Goal: Transaction & Acquisition: Purchase product/service

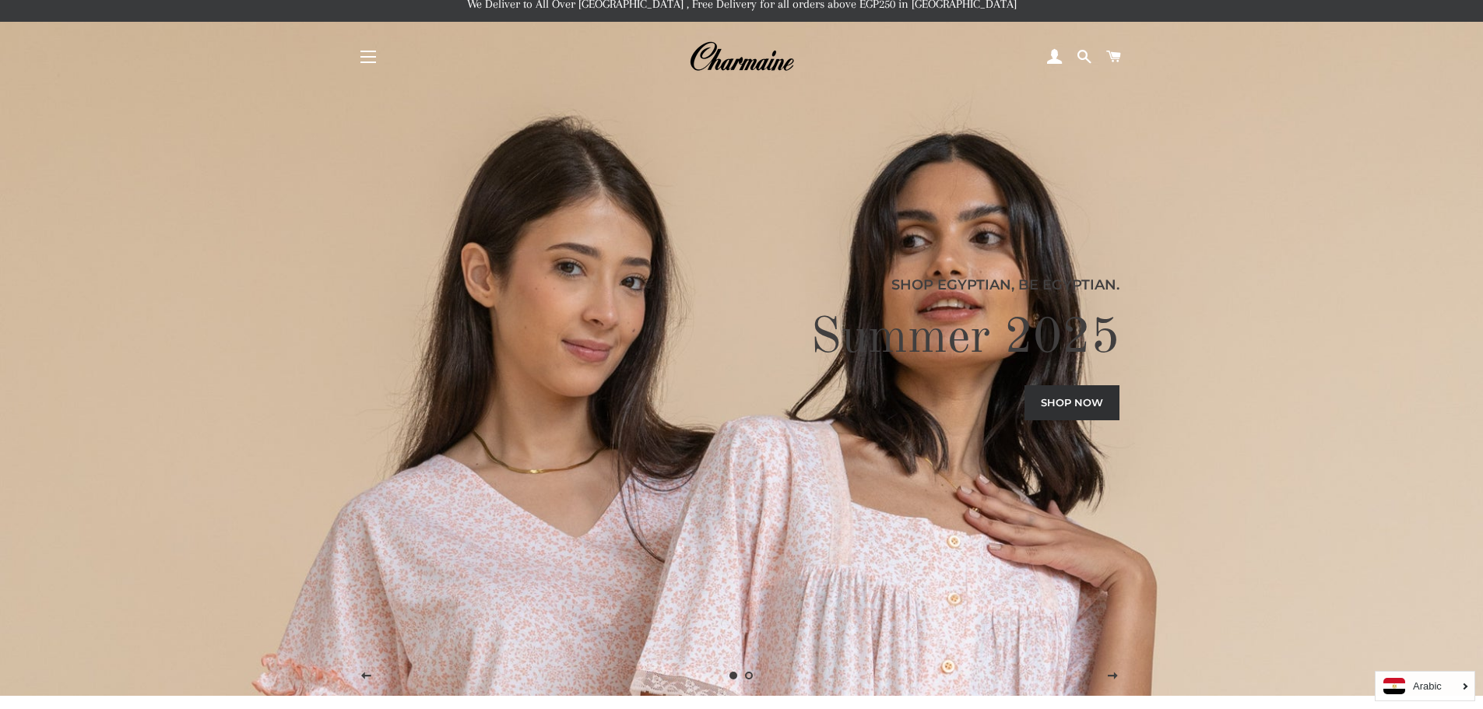
scroll to position [29, 0]
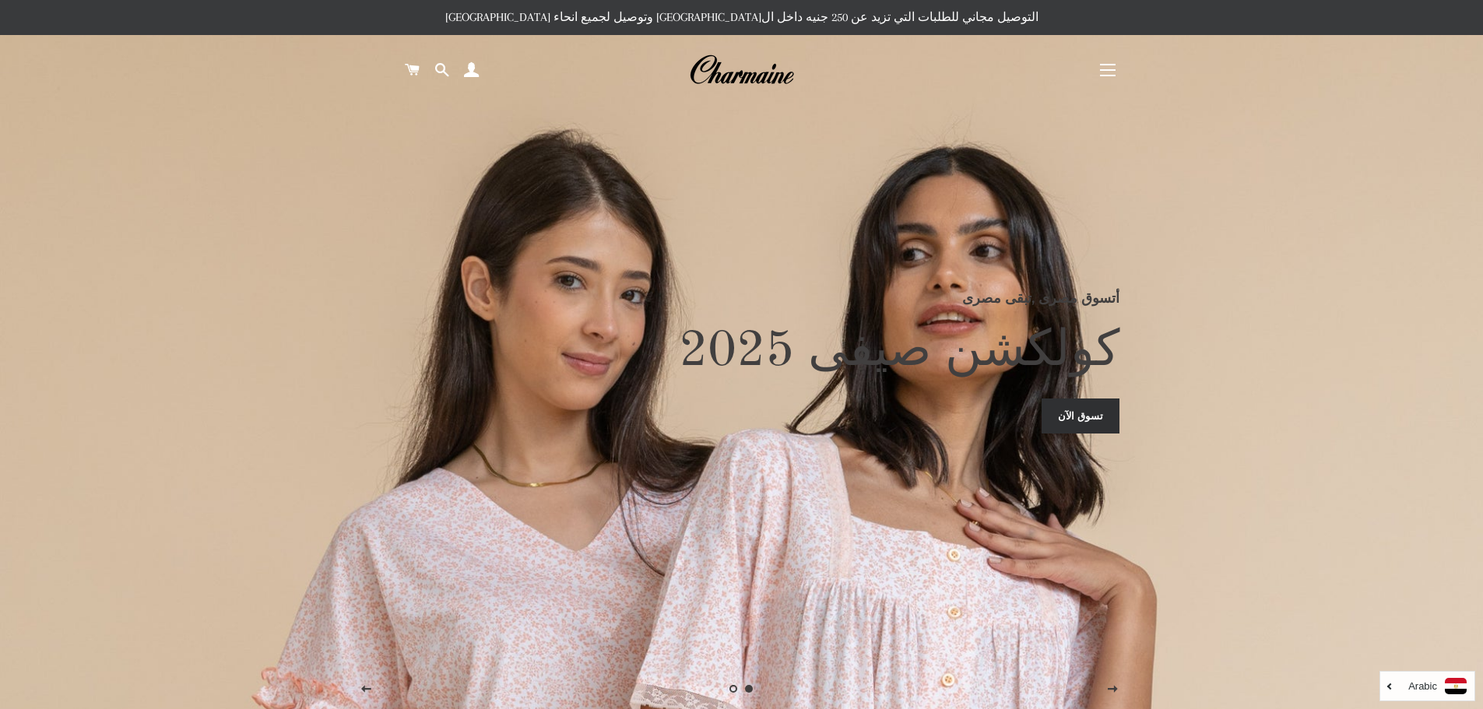
click at [1100, 64] on span "button" at bounding box center [1108, 65] width 16 height 2
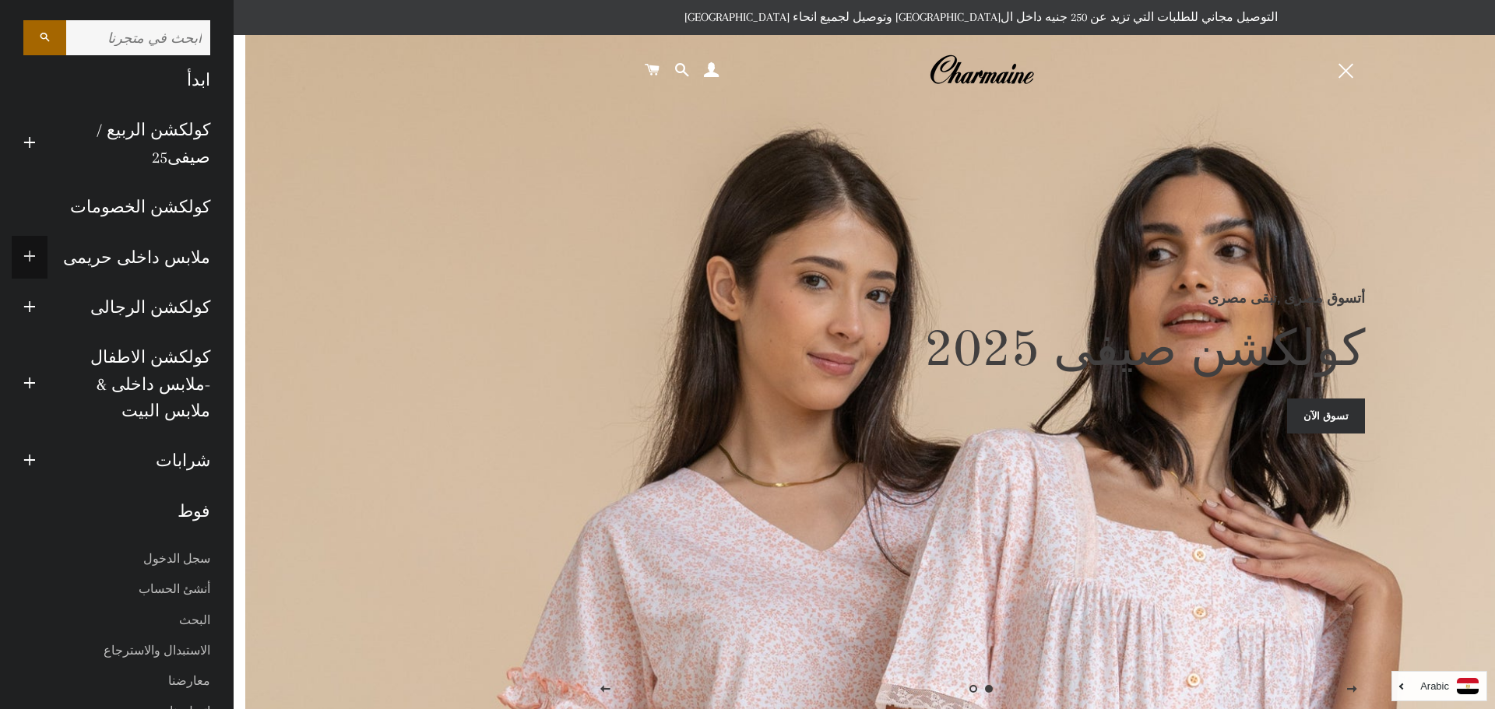
click at [30, 248] on span "button" at bounding box center [29, 257] width 12 height 19
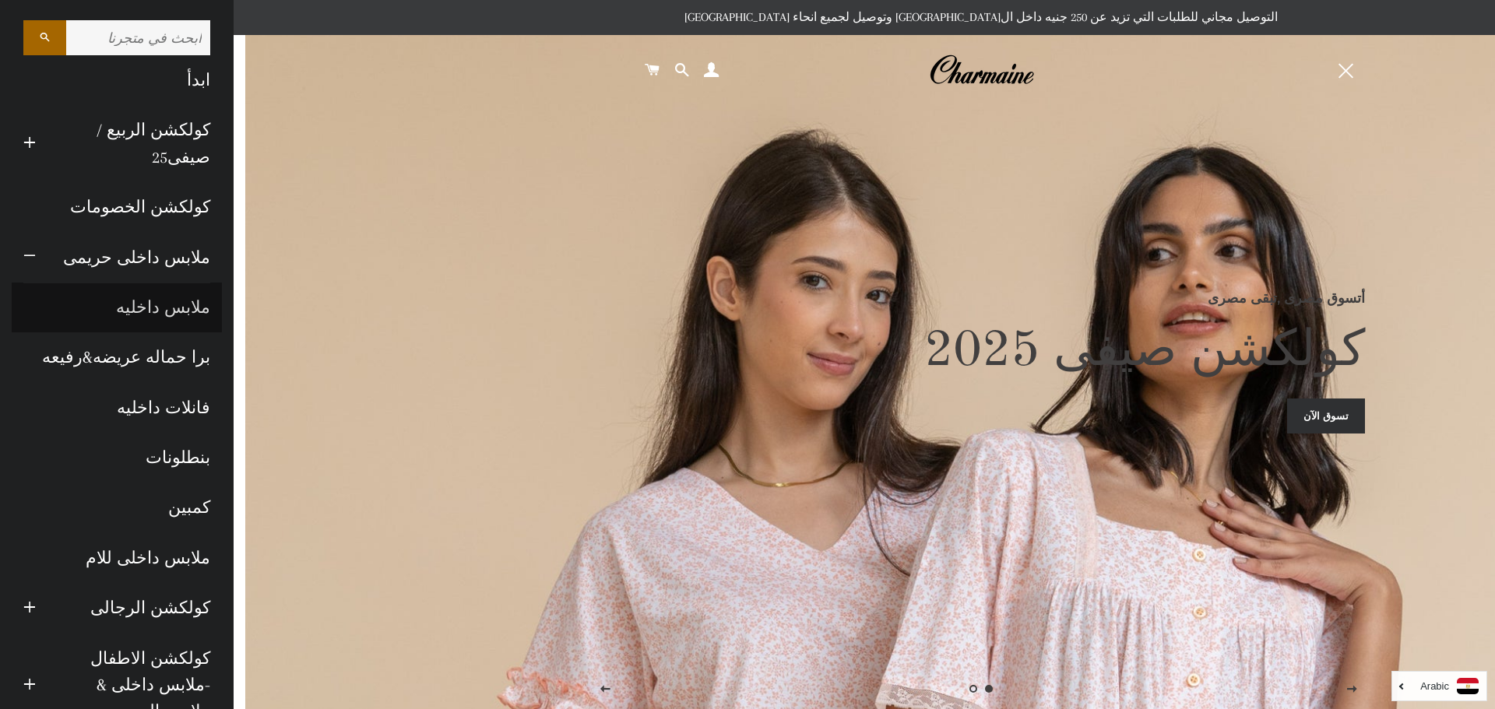
click at [169, 301] on link "ملابس داخليه" at bounding box center [117, 308] width 210 height 50
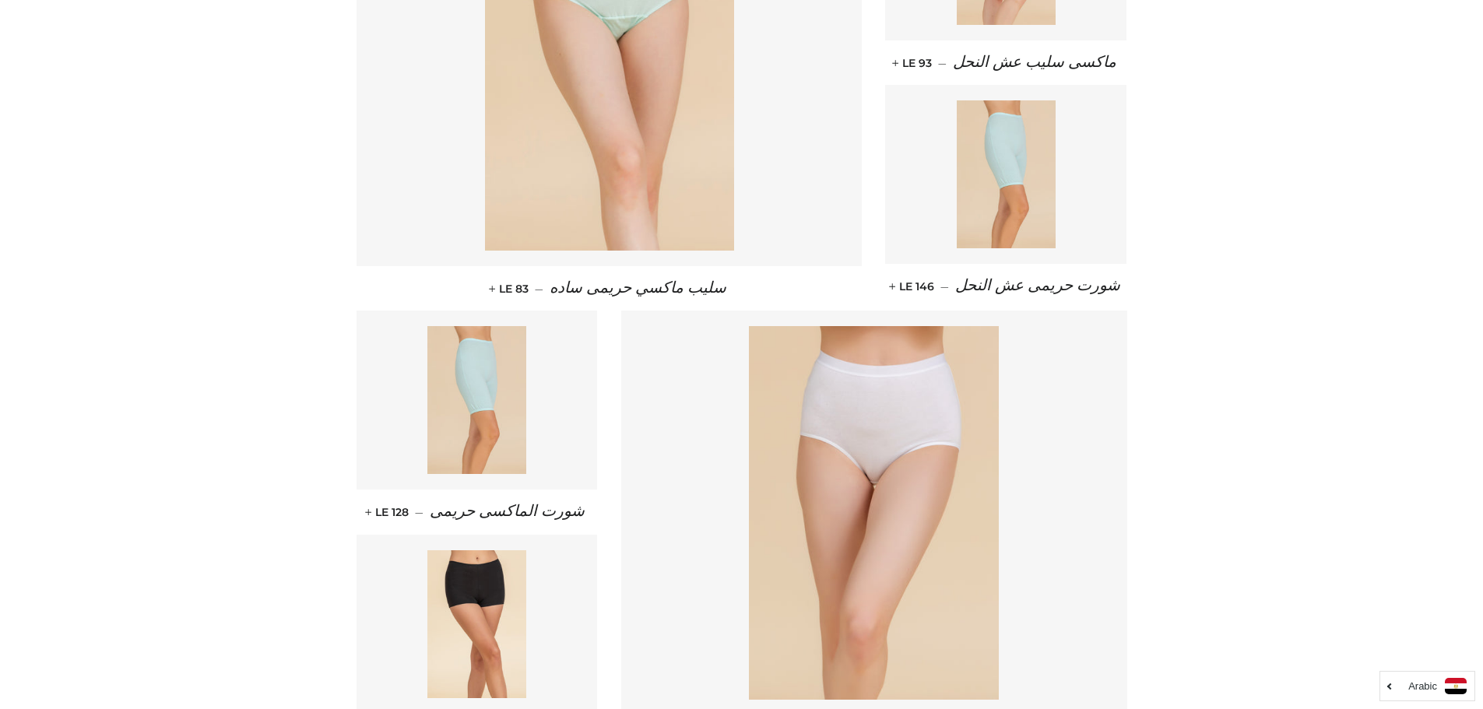
scroll to position [389, 0]
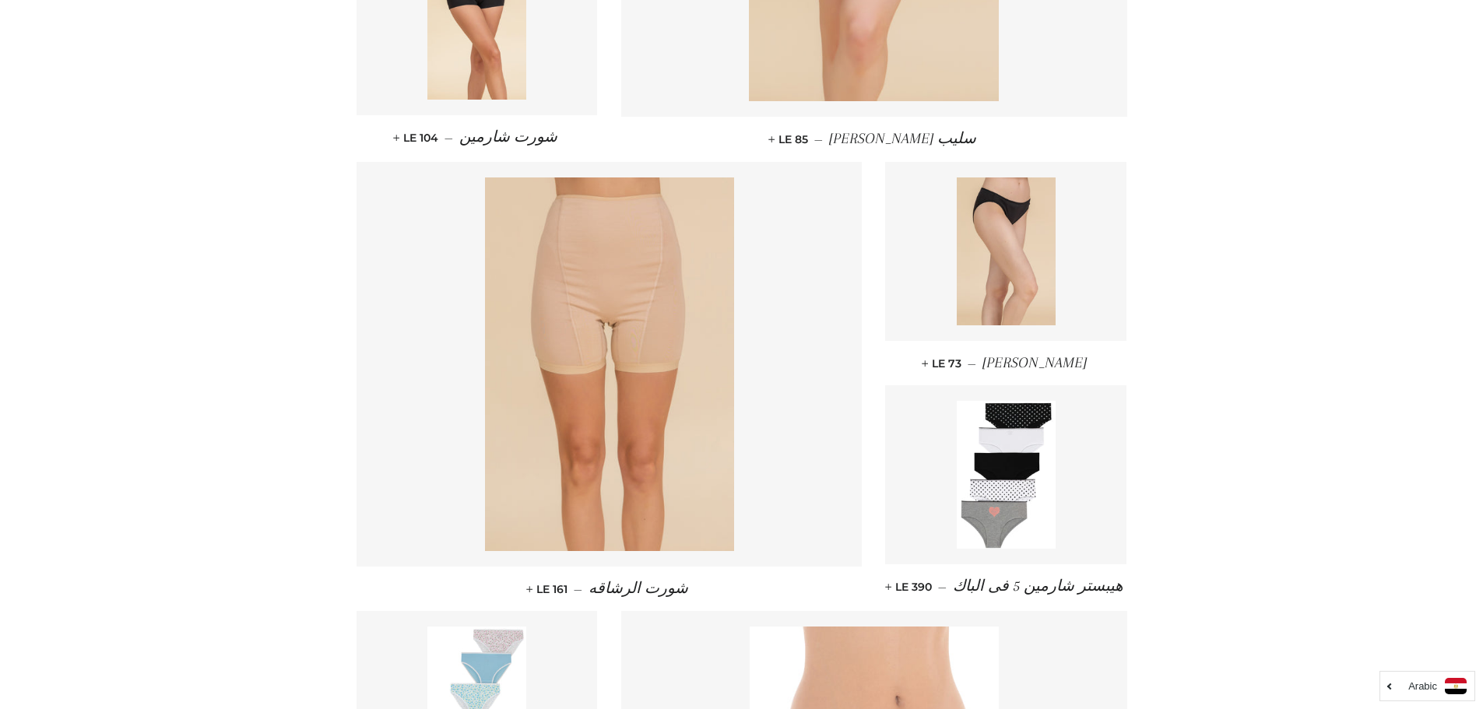
scroll to position [750, 0]
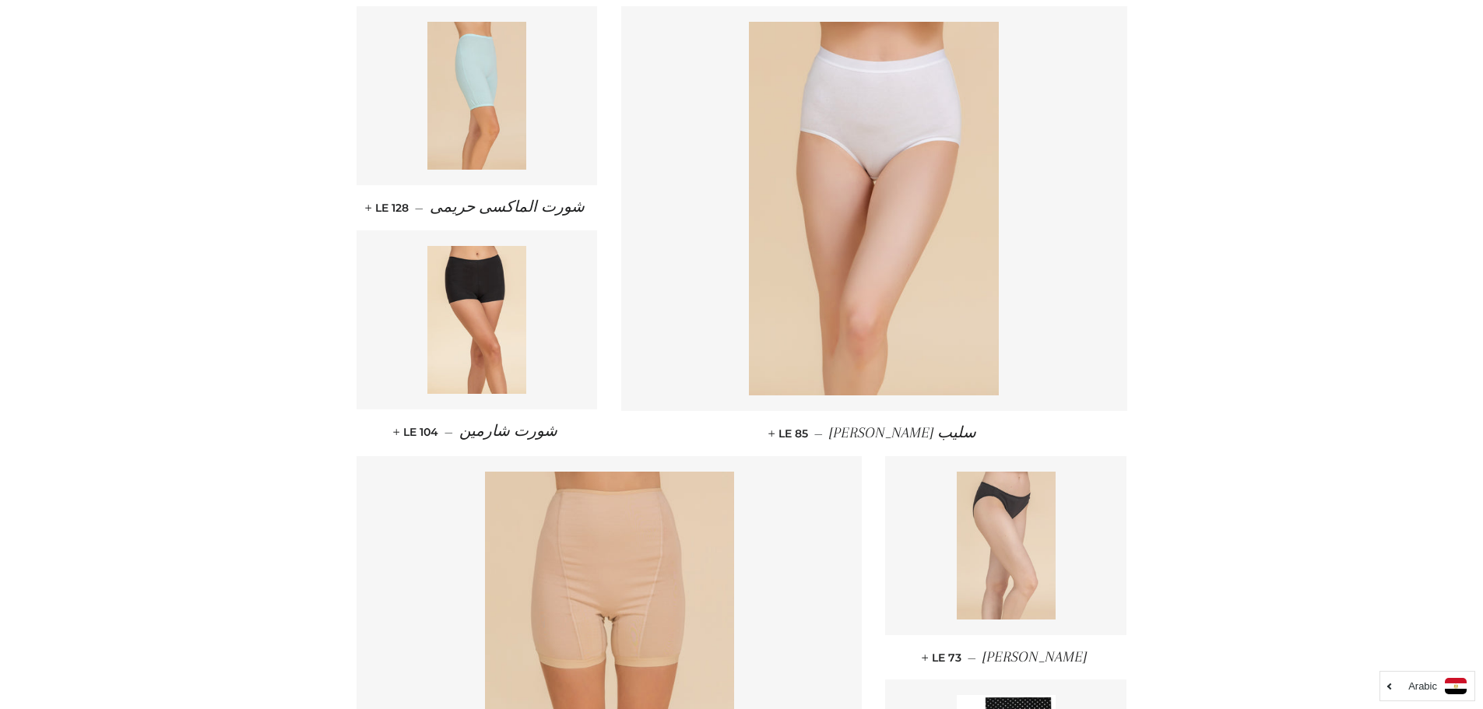
click at [1015, 515] on img at bounding box center [1006, 546] width 99 height 148
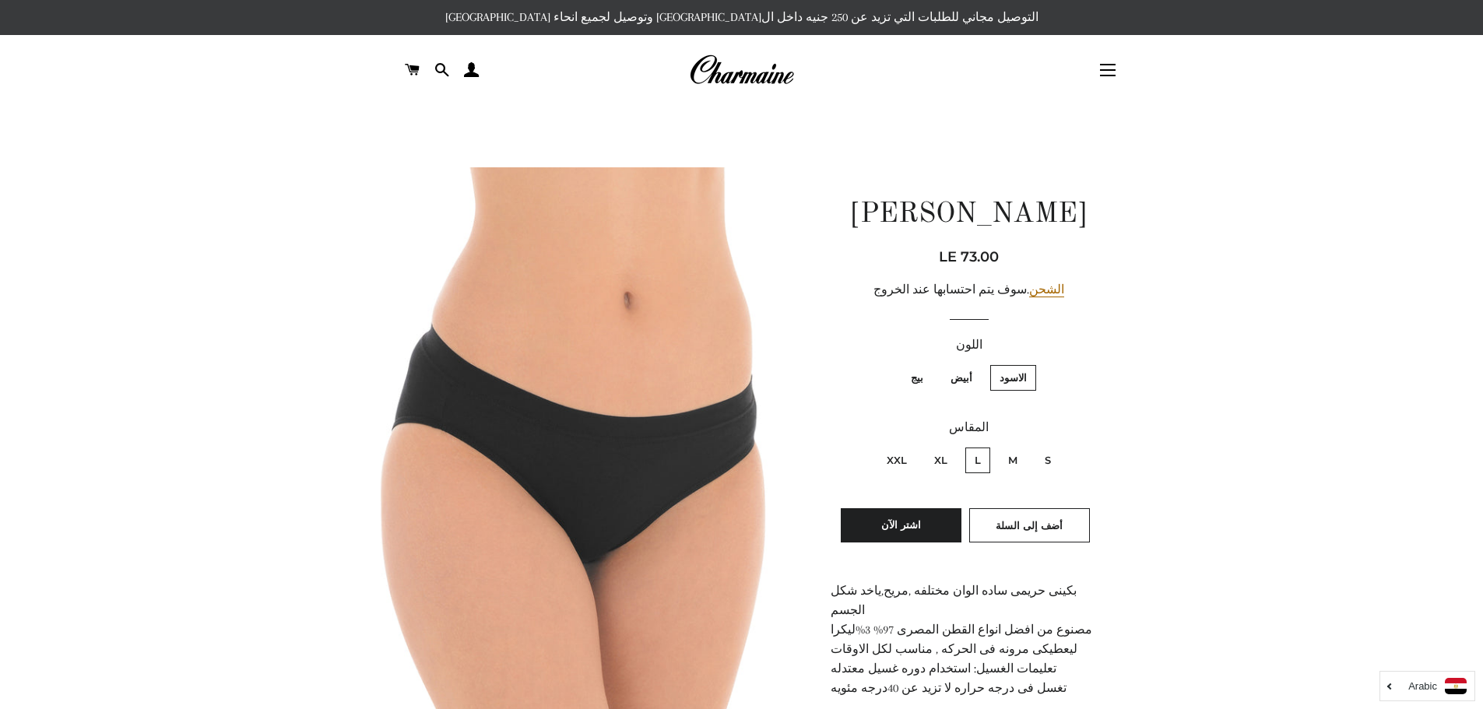
click at [892, 465] on label "XXL" at bounding box center [897, 461] width 39 height 26
click at [911, 446] on input "XXL" at bounding box center [911, 445] width 1 height 1
radio input "true"
click at [902, 532] on button "اشتر الآن" at bounding box center [901, 525] width 121 height 34
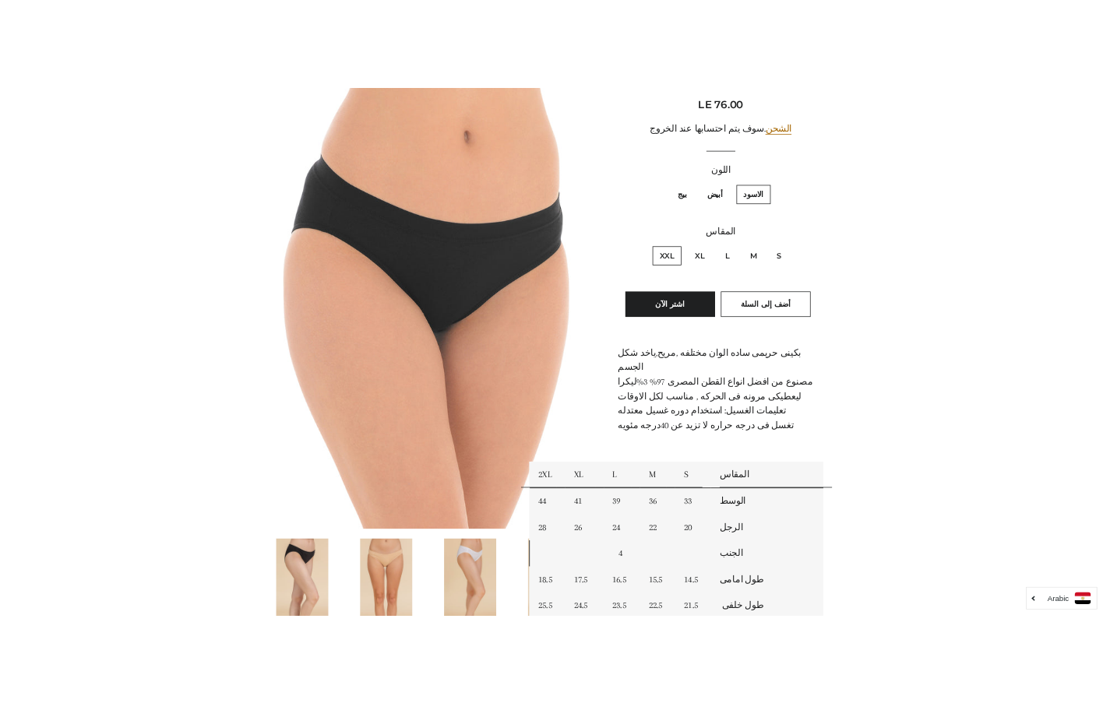
scroll to position [234, 0]
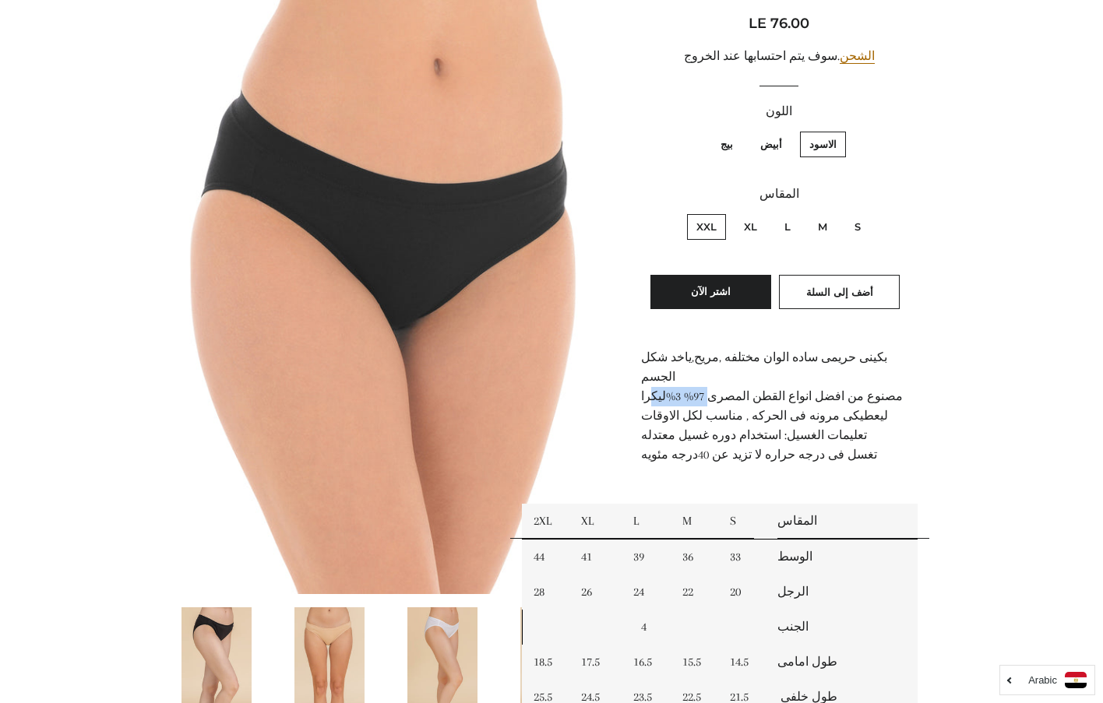
drag, startPoint x: 742, startPoint y: 378, endPoint x: 683, endPoint y: 378, distance: 59.2
click at [683, 378] on p "بكينى حريمى ساده الوان مختلفه ,مريح,ياخد شكل الجسم مصنوع من افضل انواع القطن ال…" at bounding box center [779, 416] width 276 height 136
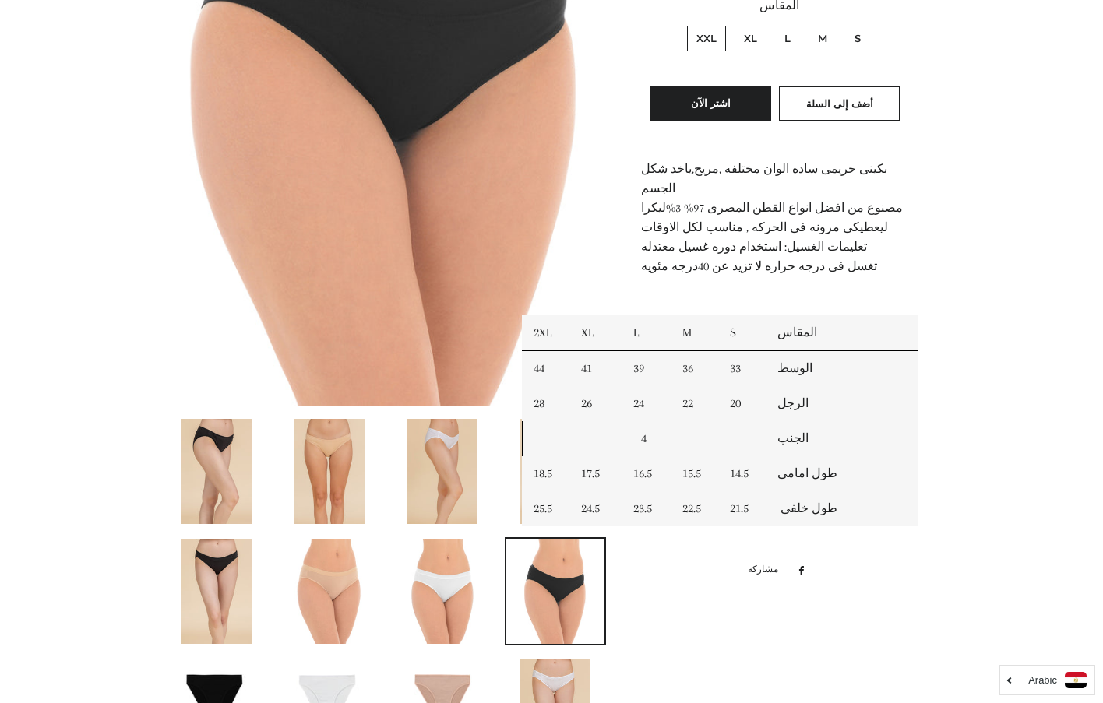
drag, startPoint x: 776, startPoint y: 389, endPoint x: 790, endPoint y: 389, distance: 14.0
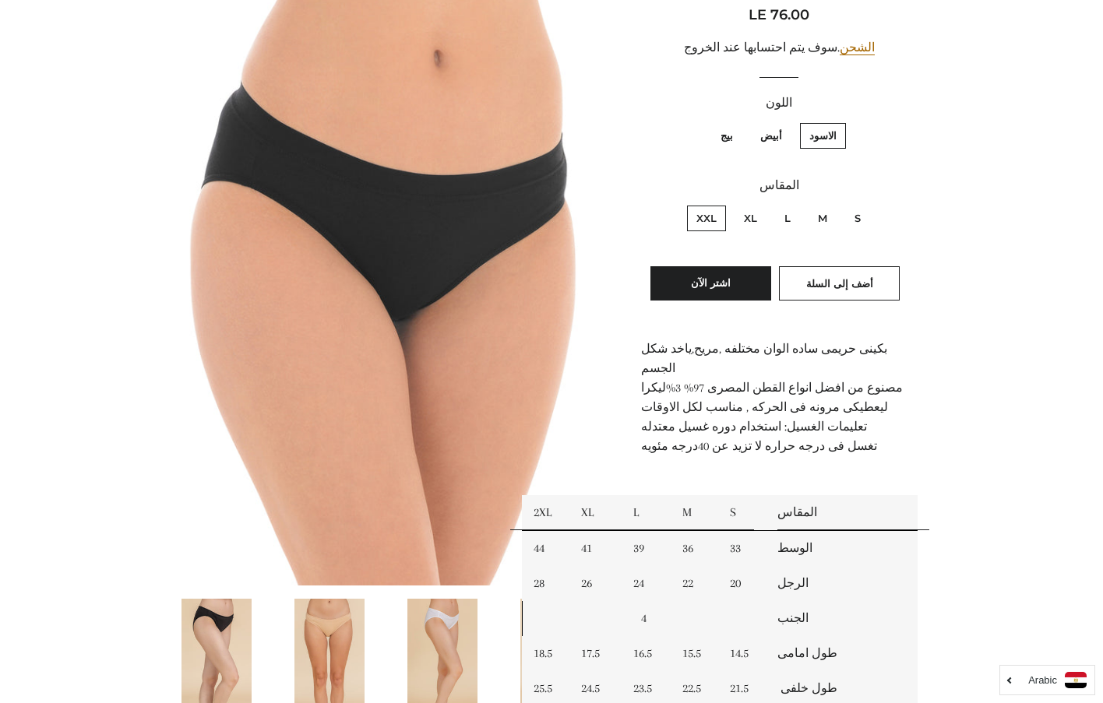
scroll to position [241, 0]
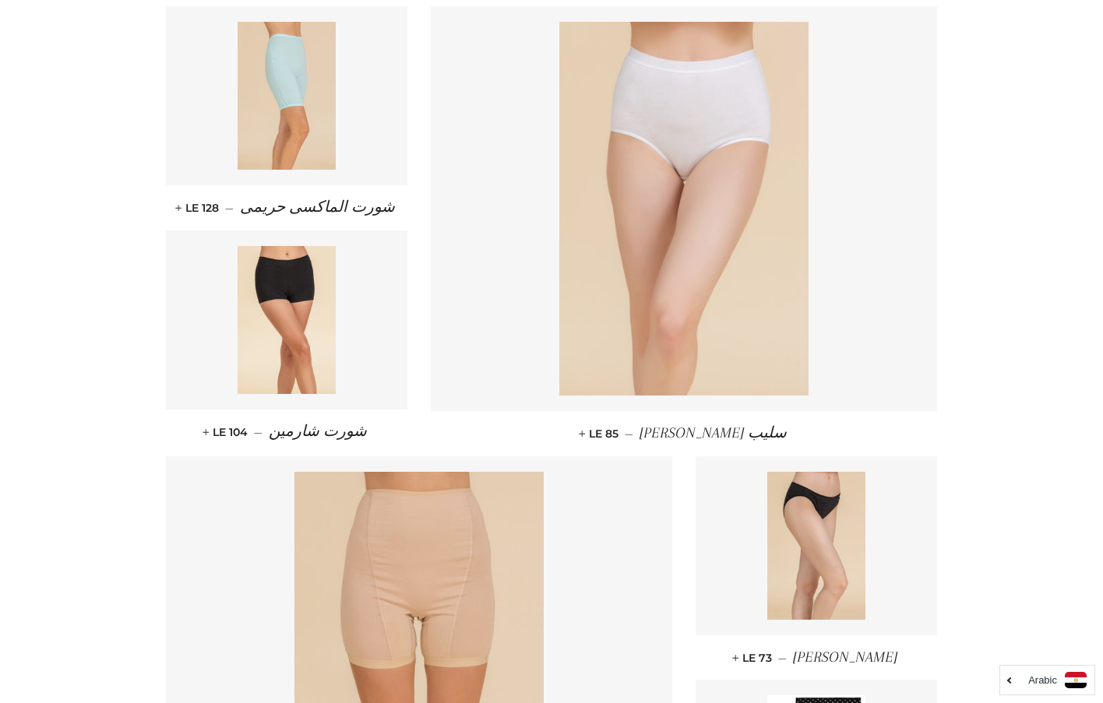
click at [692, 236] on img at bounding box center [683, 209] width 249 height 374
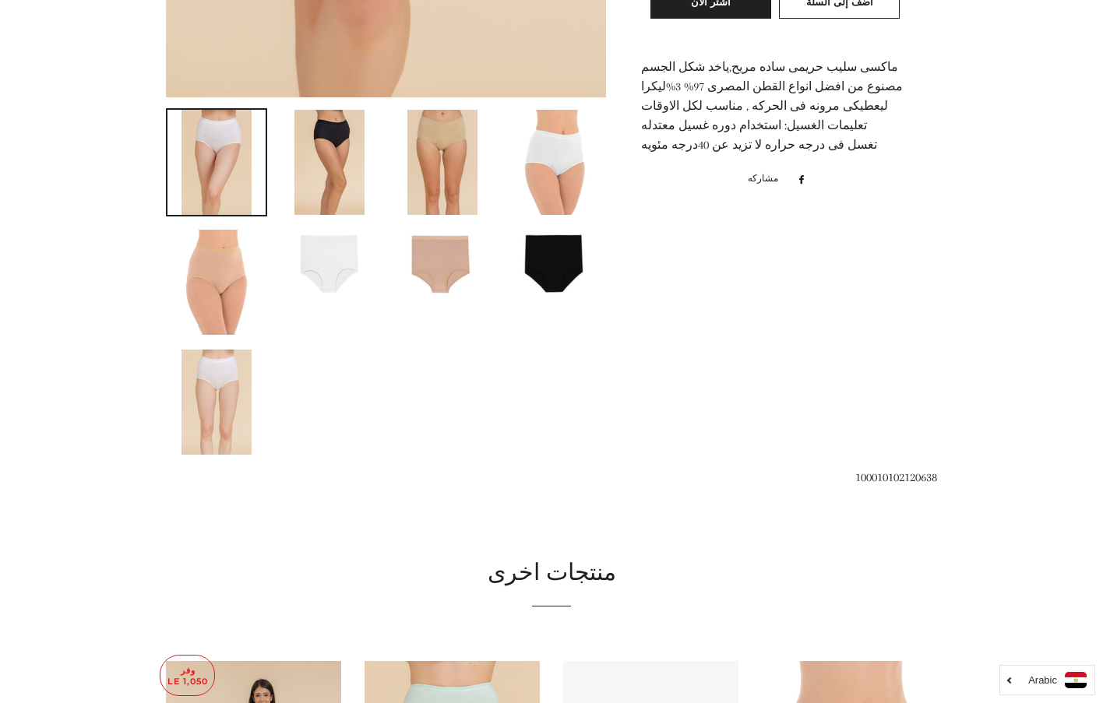
scroll to position [742, 0]
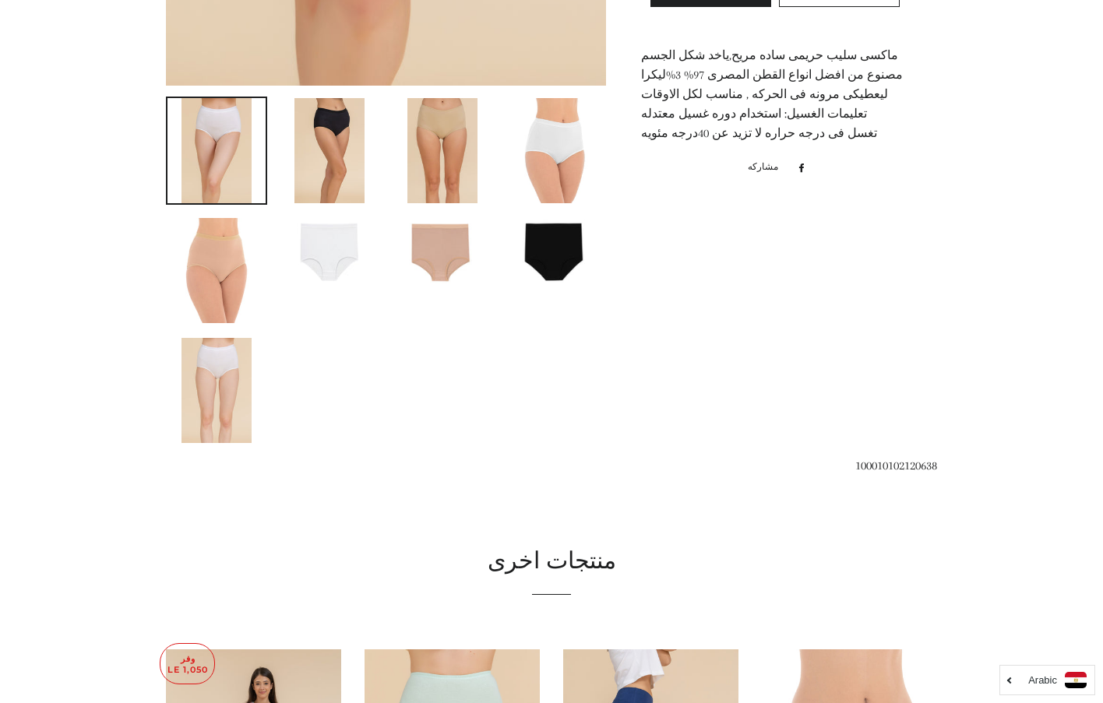
click at [565, 244] on img at bounding box center [555, 250] width 98 height 65
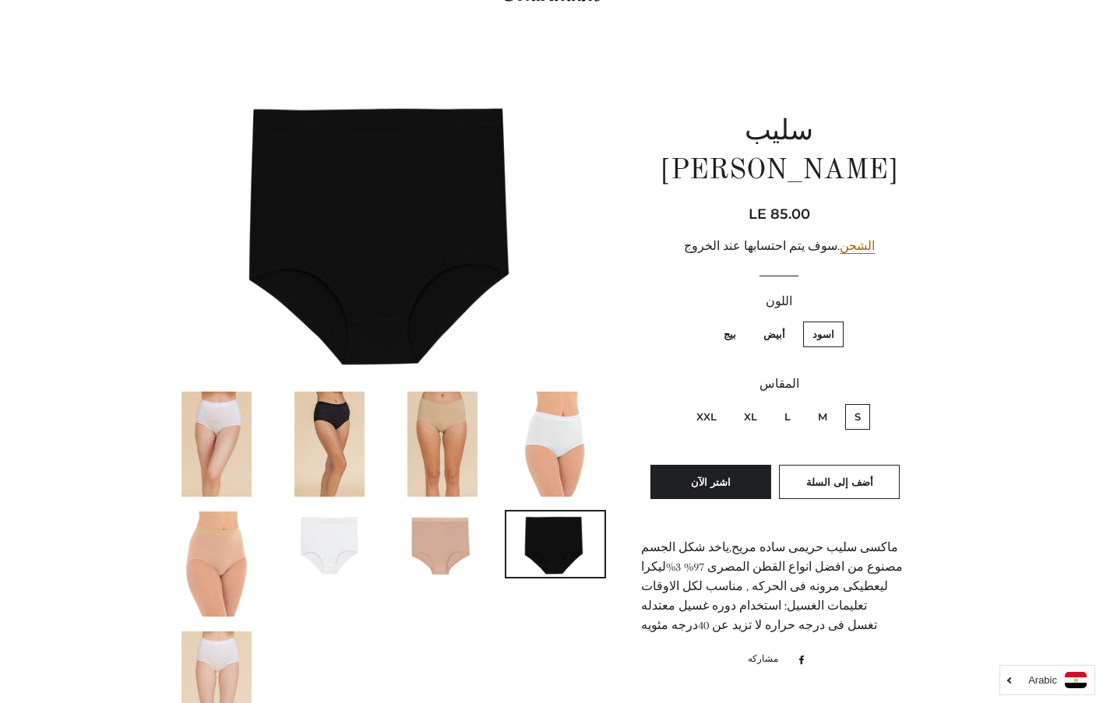
scroll to position [81, 0]
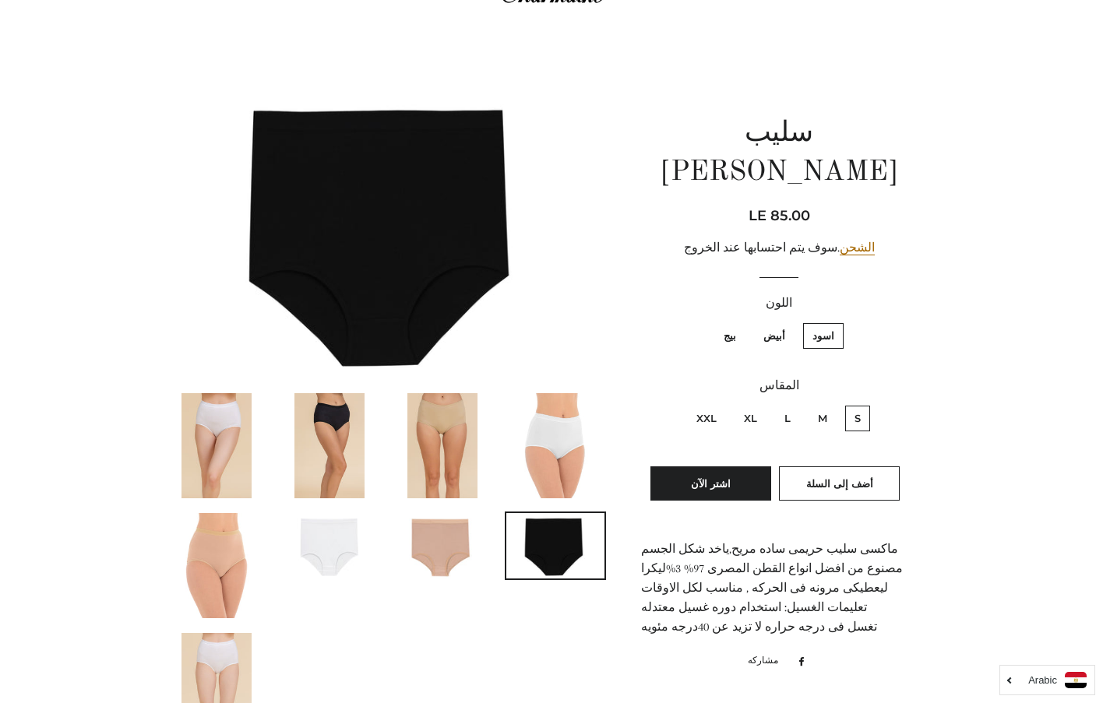
click at [325, 432] on img at bounding box center [329, 445] width 70 height 105
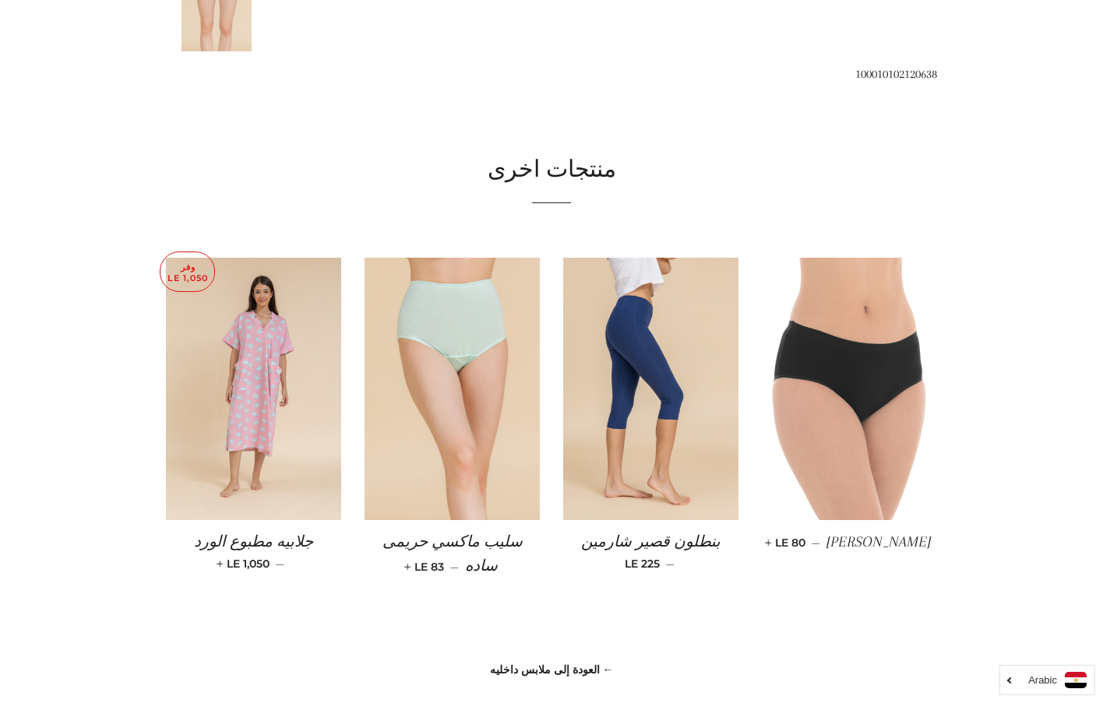
scroll to position [1154, 0]
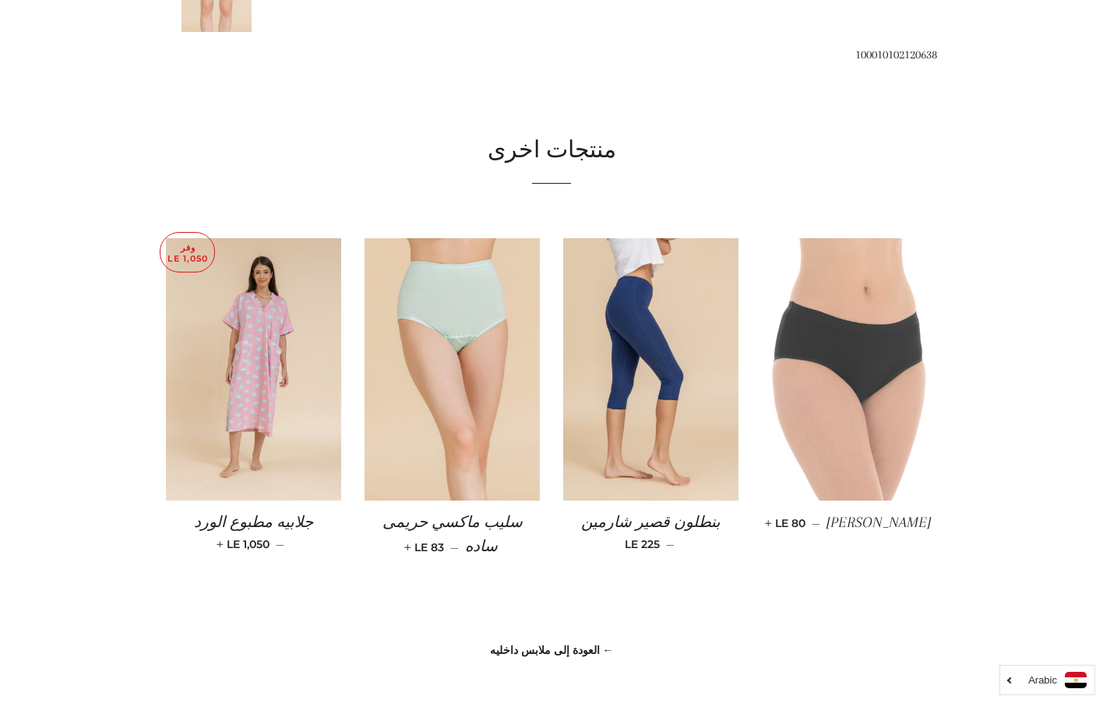
click at [864, 379] on img at bounding box center [848, 369] width 175 height 263
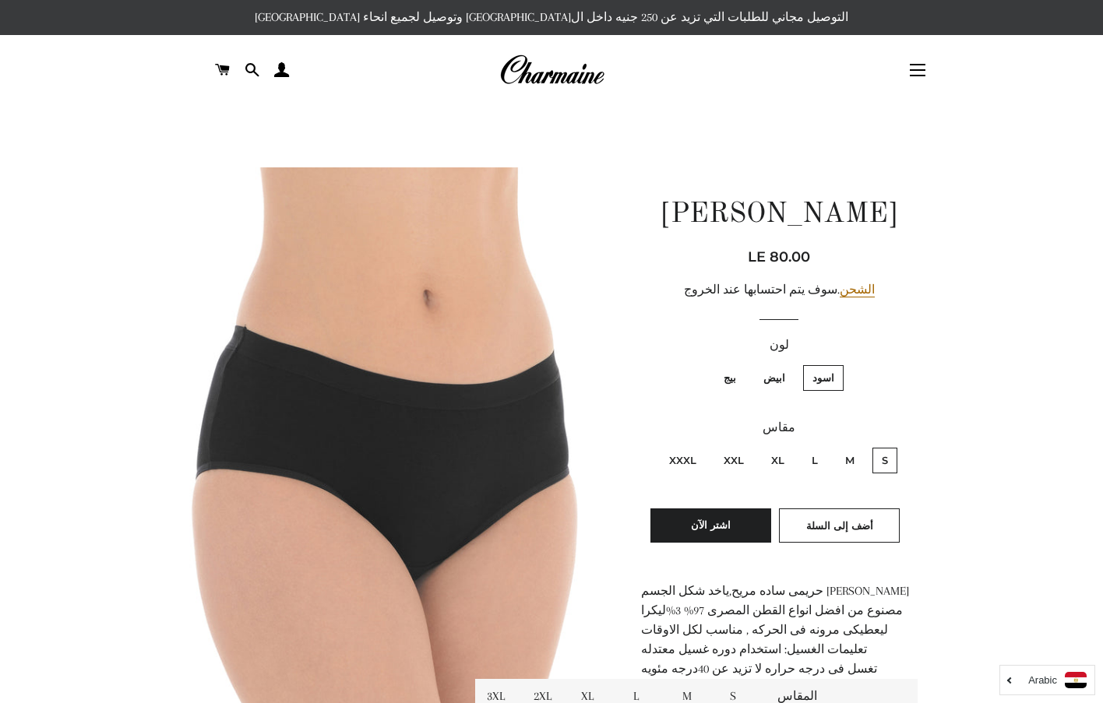
click at [545, 76] on img at bounding box center [551, 70] width 105 height 34
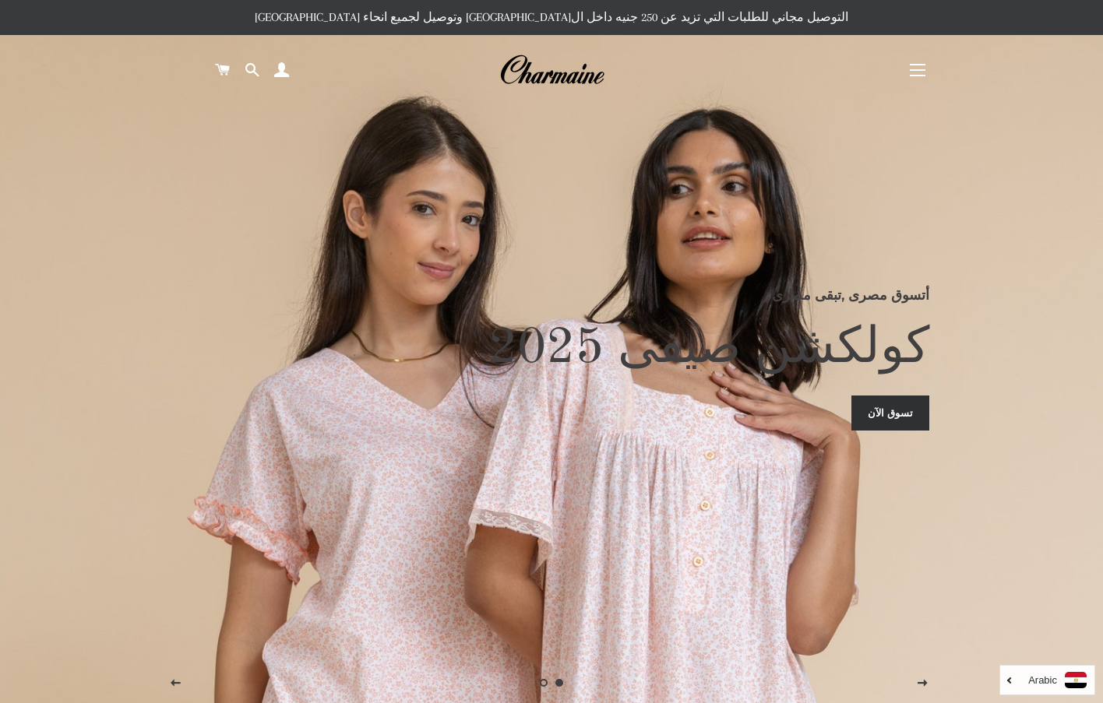
click at [914, 68] on button "التنقل في الموقع" at bounding box center [917, 70] width 39 height 39
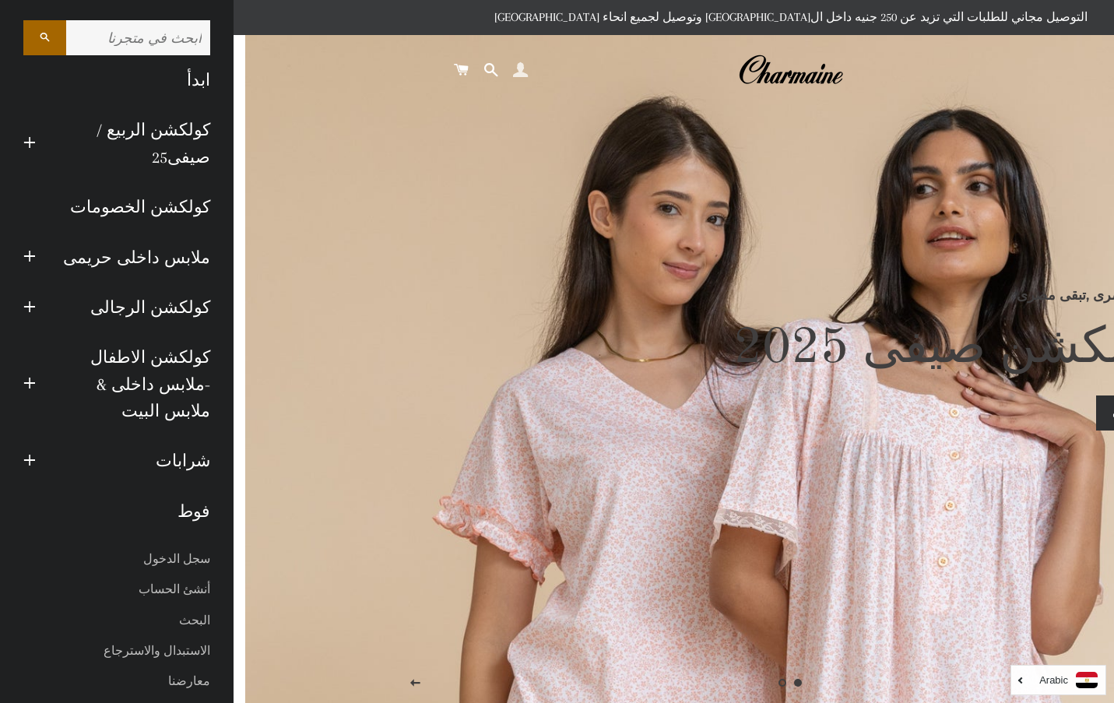
click at [520, 60] on span at bounding box center [520, 69] width 15 height 23
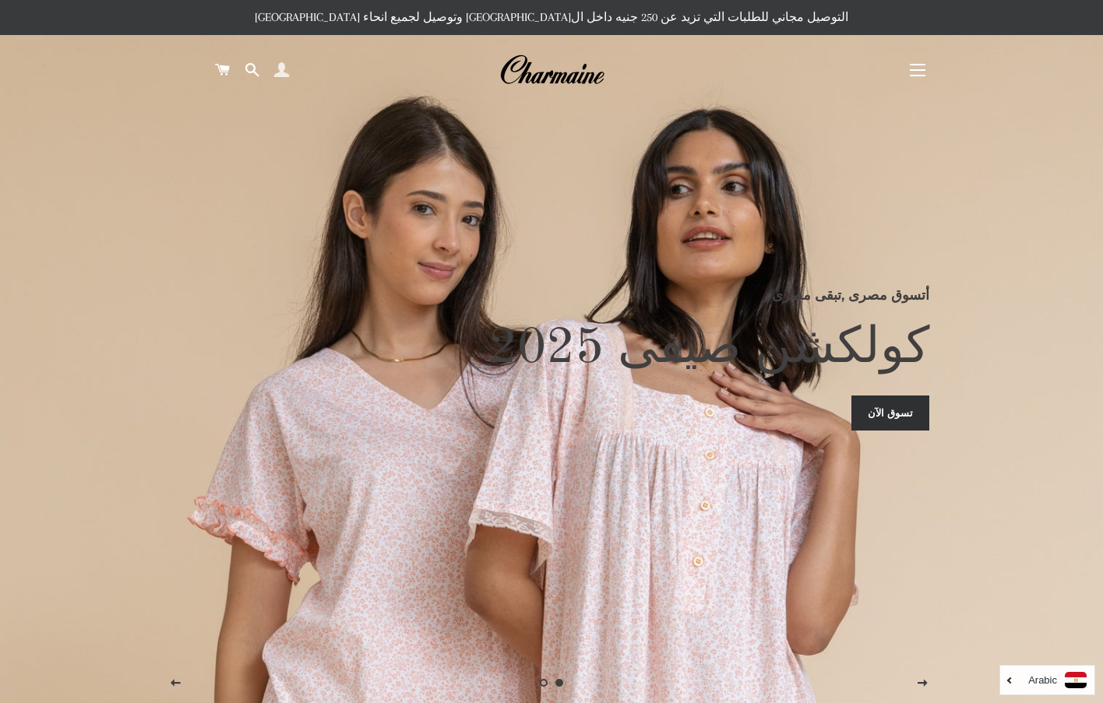
click at [277, 68] on span at bounding box center [281, 69] width 15 height 23
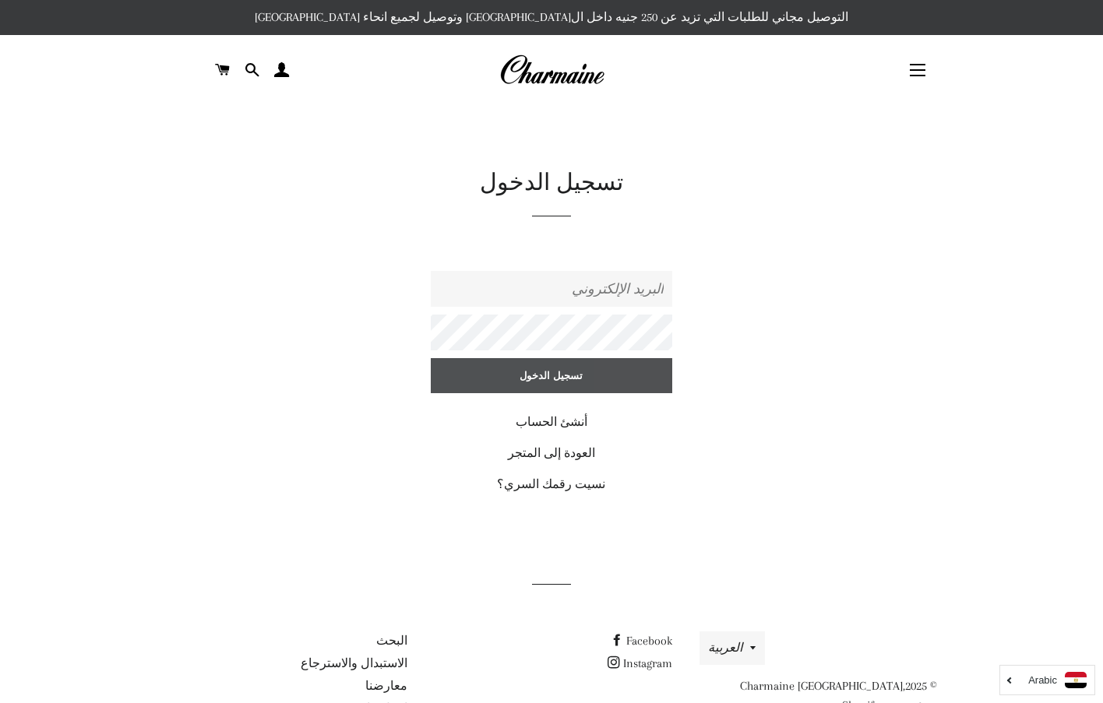
type input "[DOMAIN_NAME][EMAIL_ADDRESS][DOMAIN_NAME]"
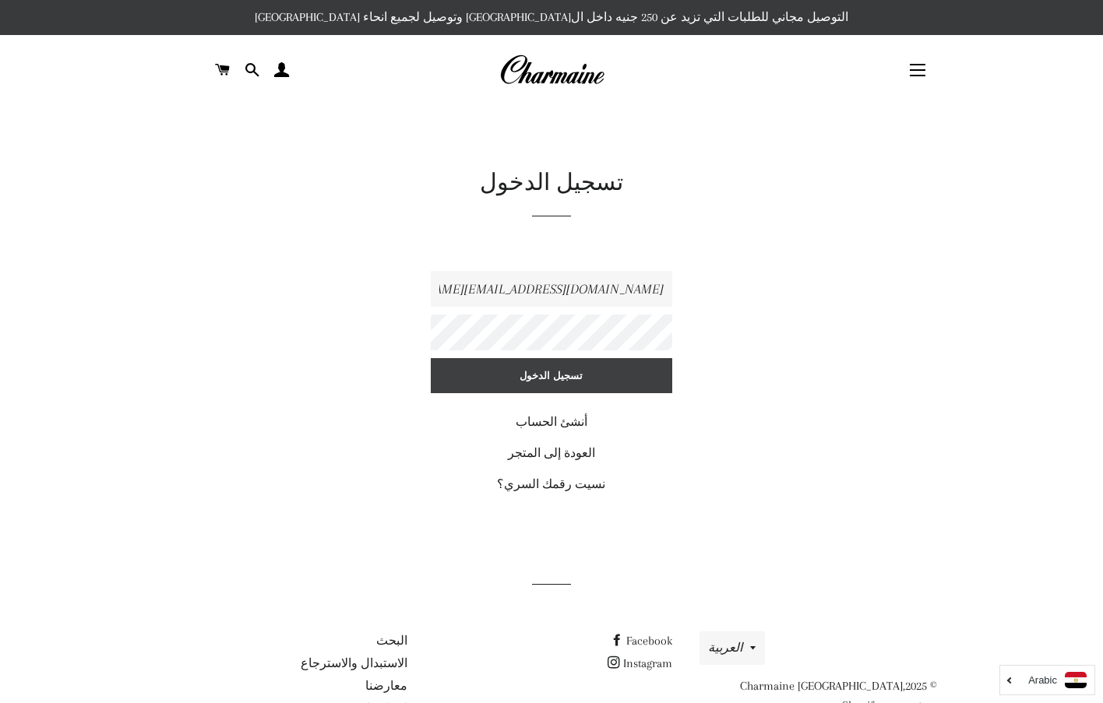
click at [598, 378] on input "تسجيل الدخول" at bounding box center [551, 375] width 241 height 34
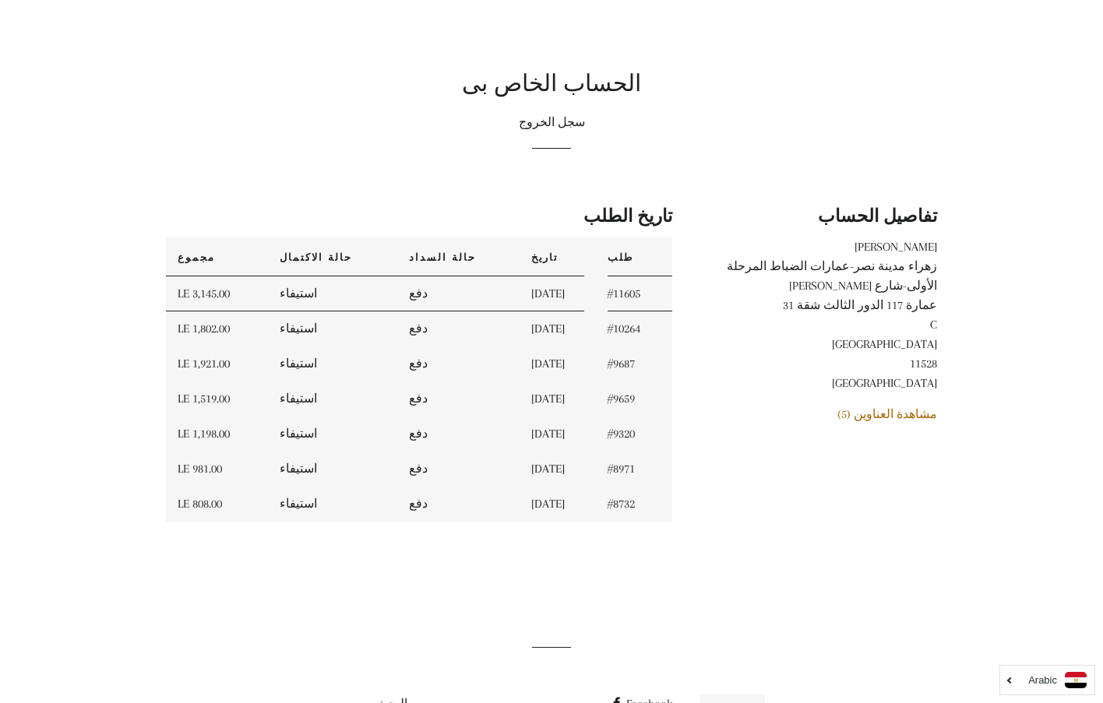
scroll to position [69, 0]
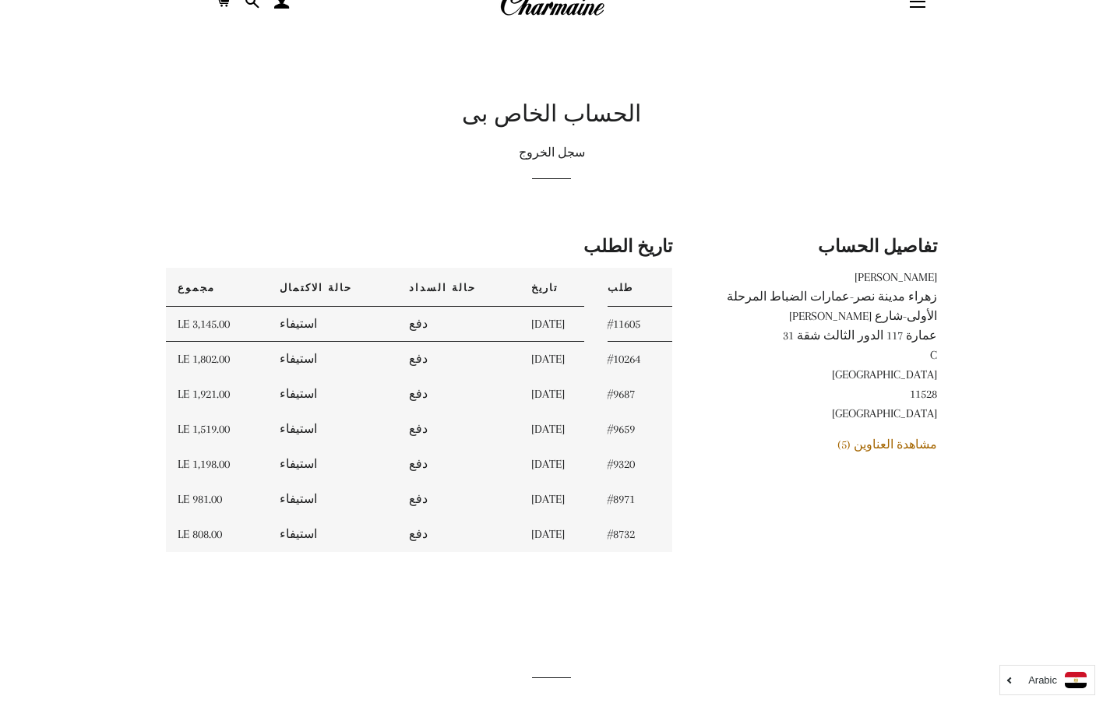
click at [202, 399] on td "LE 1,921.00" at bounding box center [217, 394] width 102 height 35
click at [626, 395] on link "#9687" at bounding box center [620, 394] width 27 height 14
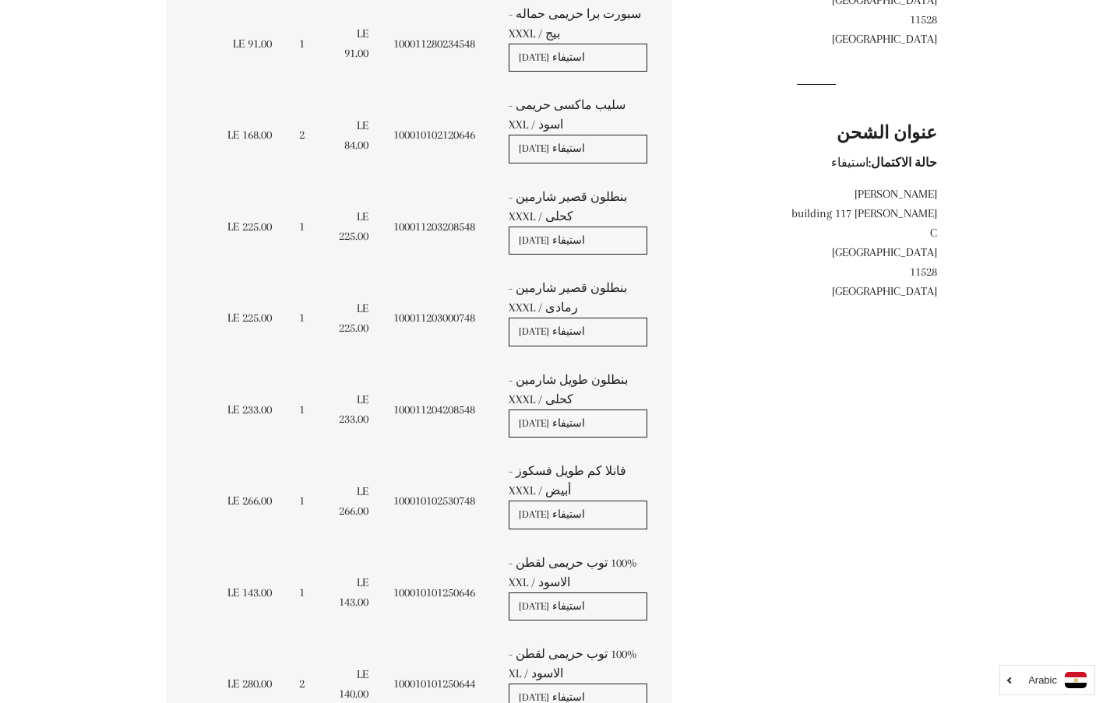
scroll to position [467, 0]
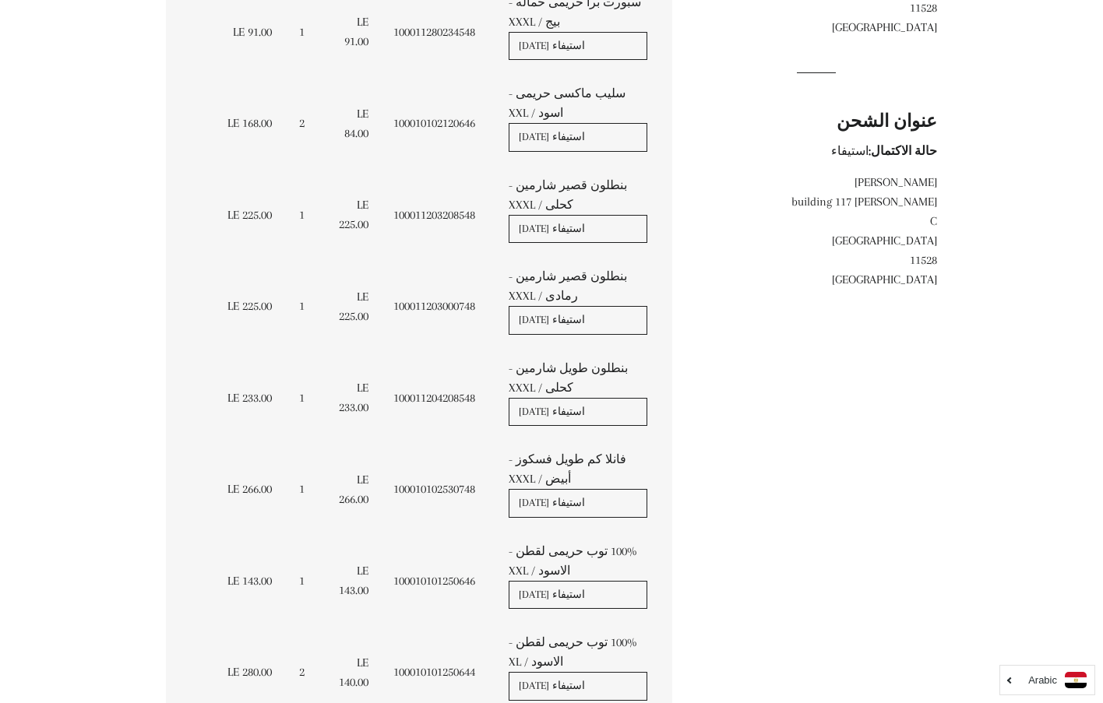
click at [835, 420] on div "← العودة الى تفاصيل الحساب طلب #9687 [DATE] في 3:07 pm المنتج رمز التخزين التعر…" at bounding box center [539, 407] width 794 height 1207
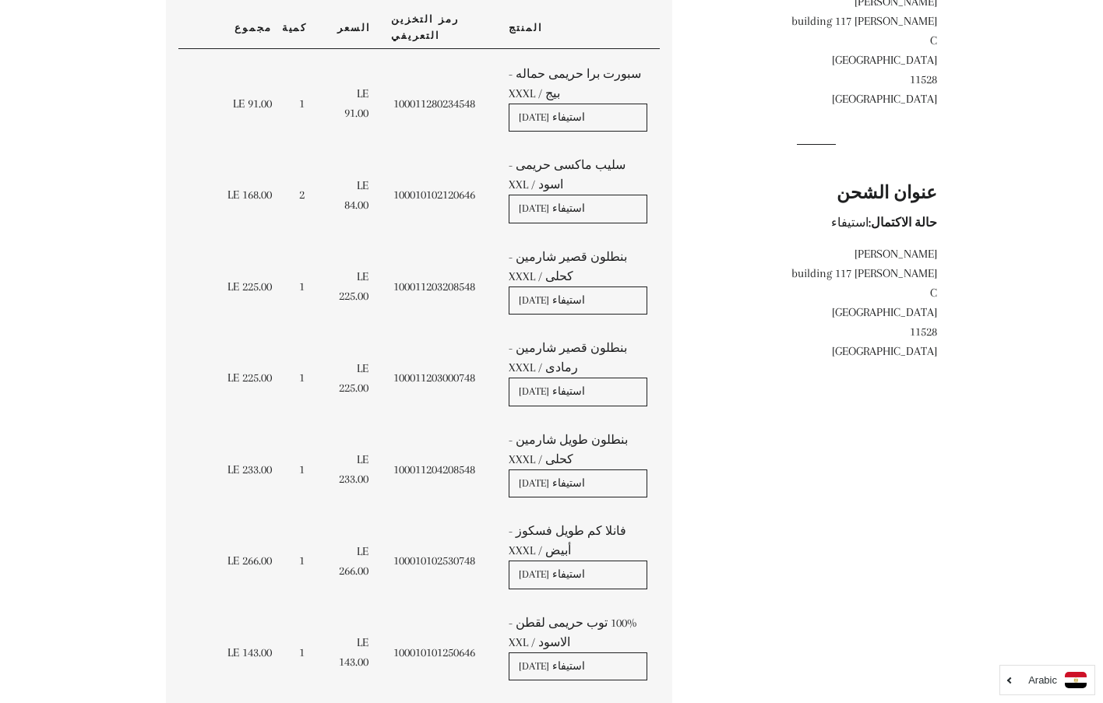
scroll to position [389, 0]
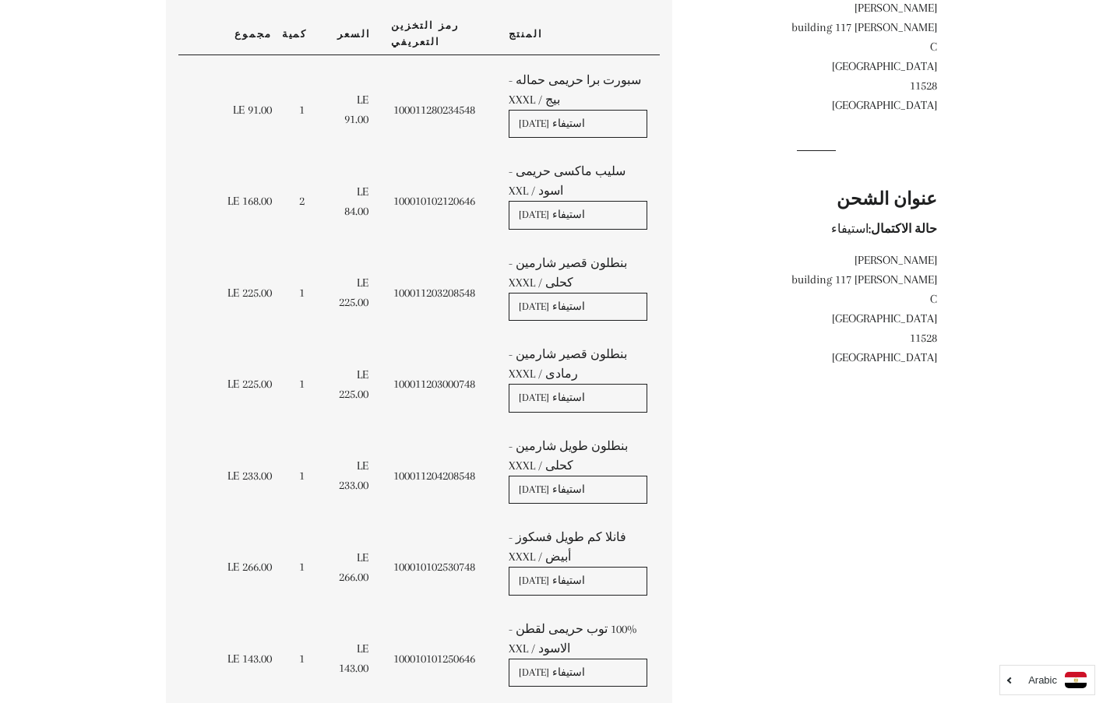
click at [520, 164] on link "سليب ماكسى حريمى - اسود / XXL" at bounding box center [566, 180] width 117 height 33
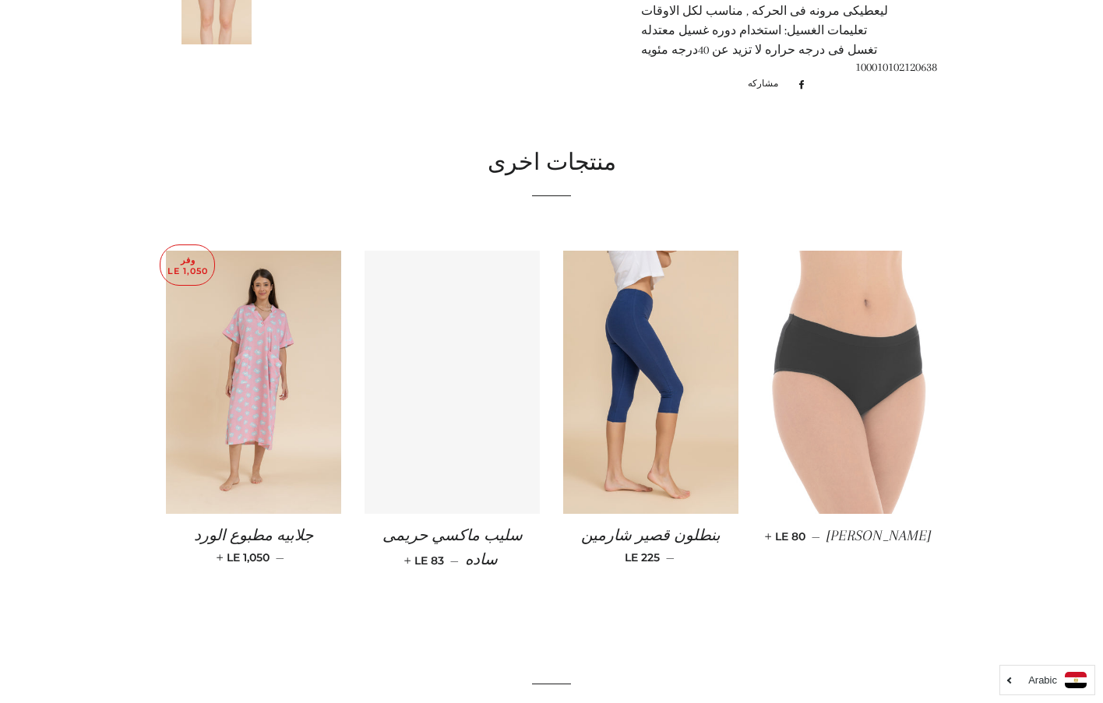
scroll to position [1246, 0]
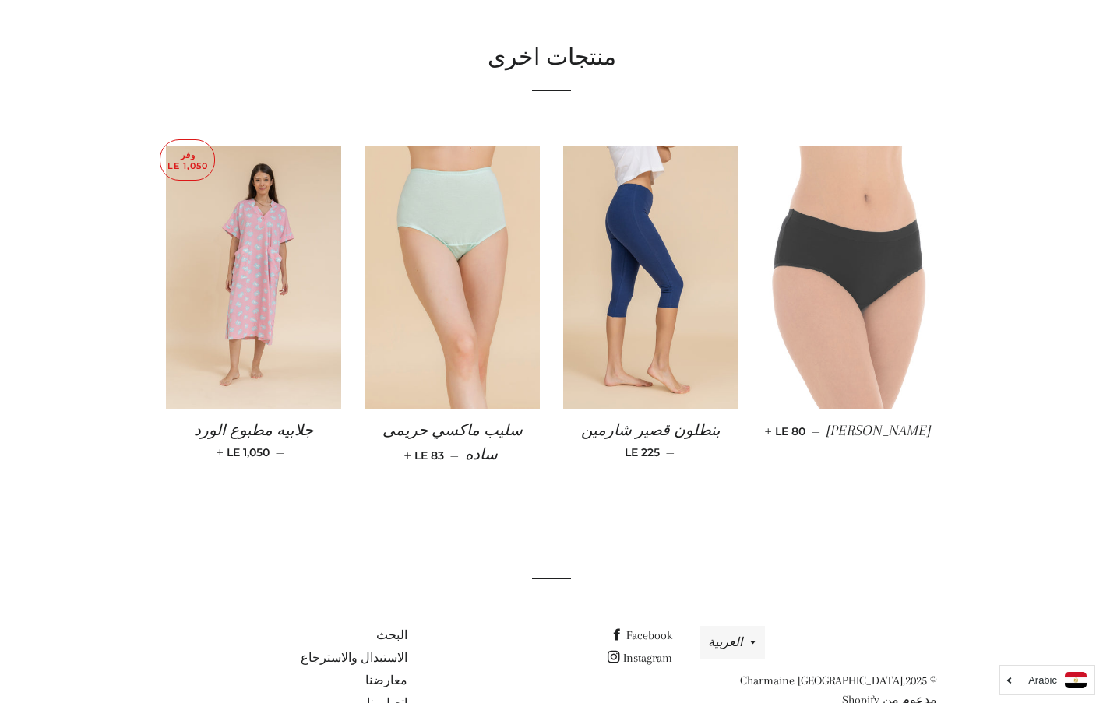
click at [850, 321] on img at bounding box center [848, 277] width 175 height 263
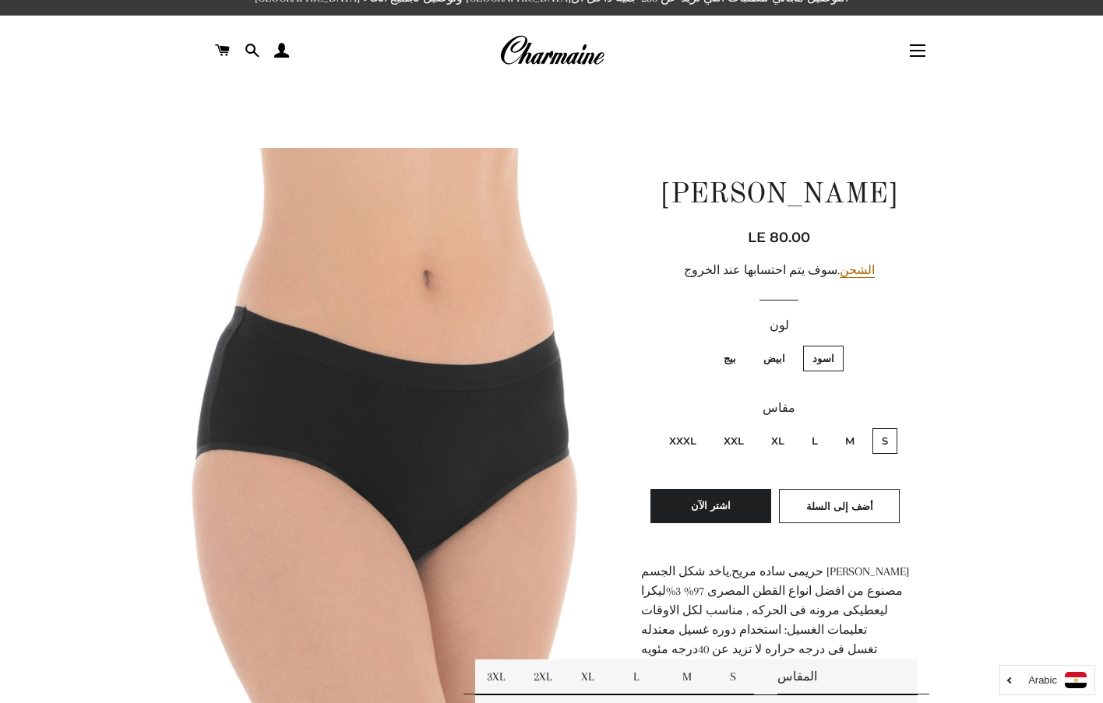
scroll to position [78, 0]
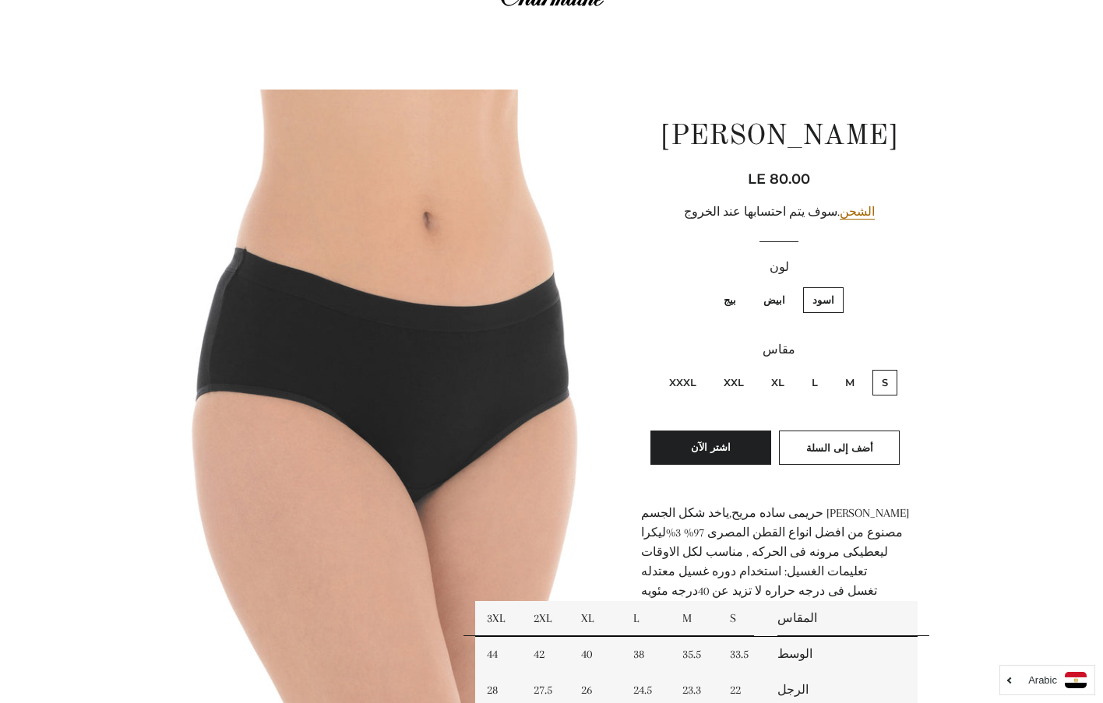
click at [688, 385] on label "XXXL" at bounding box center [682, 383] width 46 height 26
click at [700, 368] on input "XXXL" at bounding box center [700, 368] width 1 height 1
radio input "true"
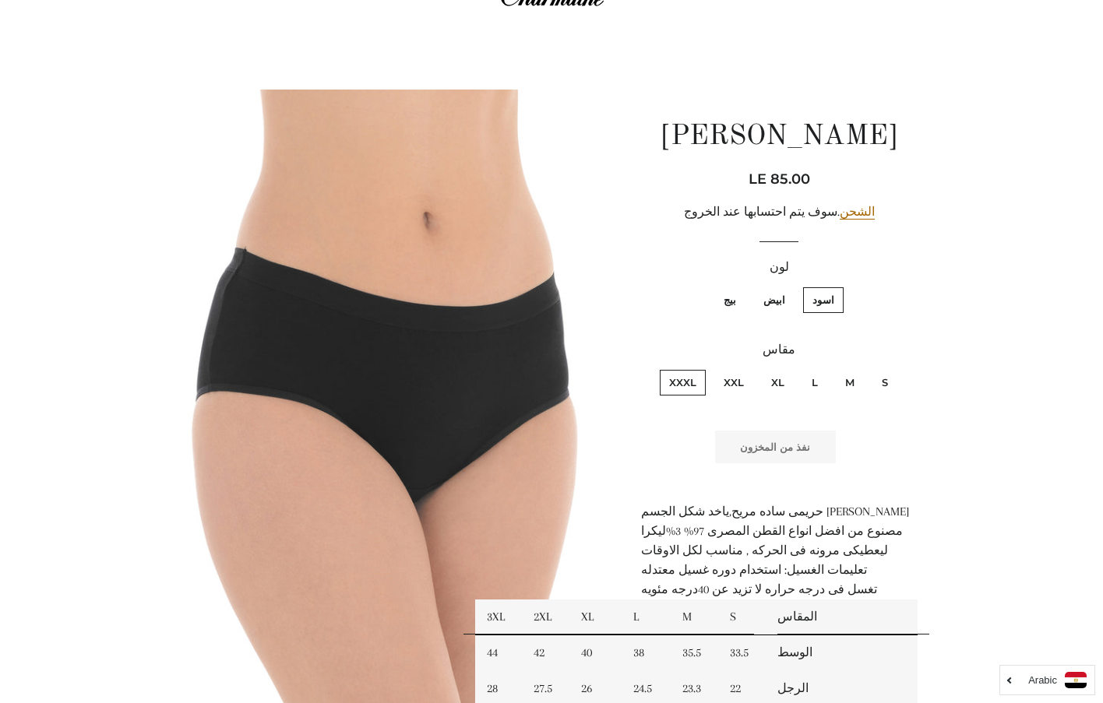
click at [768, 306] on label "ابيض" at bounding box center [774, 300] width 40 height 26
click at [789, 286] on input "ابيض" at bounding box center [789, 285] width 1 height 1
radio input "true"
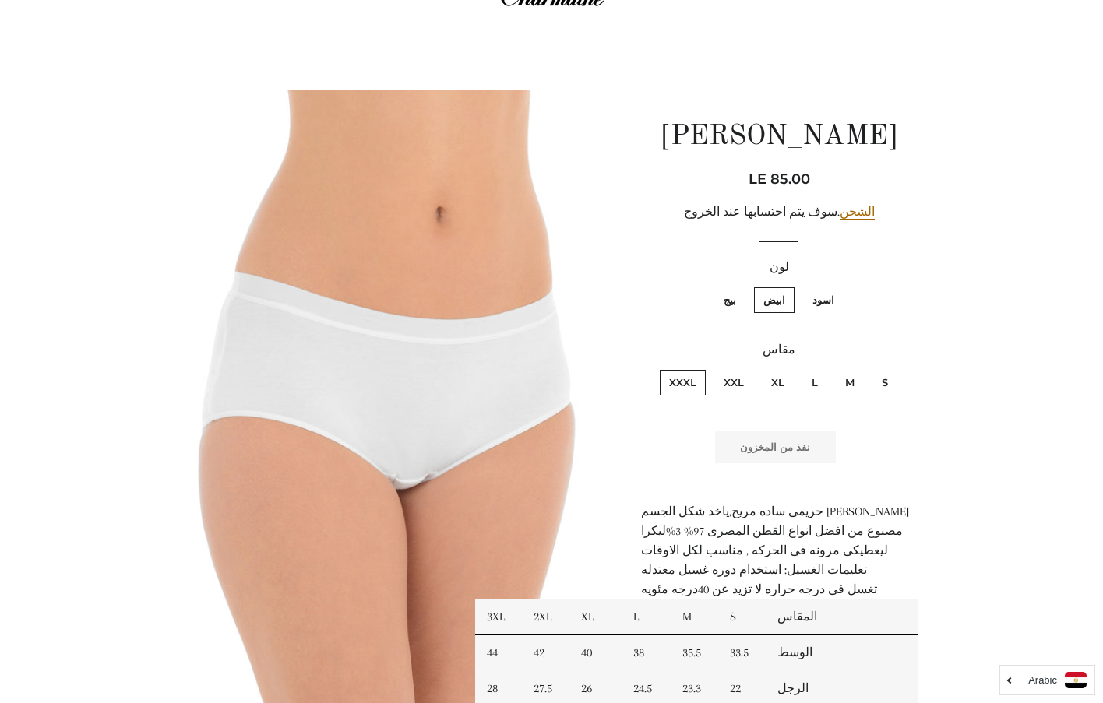
click at [725, 301] on label "بيج" at bounding box center [729, 300] width 31 height 26
click at [740, 286] on input "بيج" at bounding box center [740, 285] width 1 height 1
radio input "true"
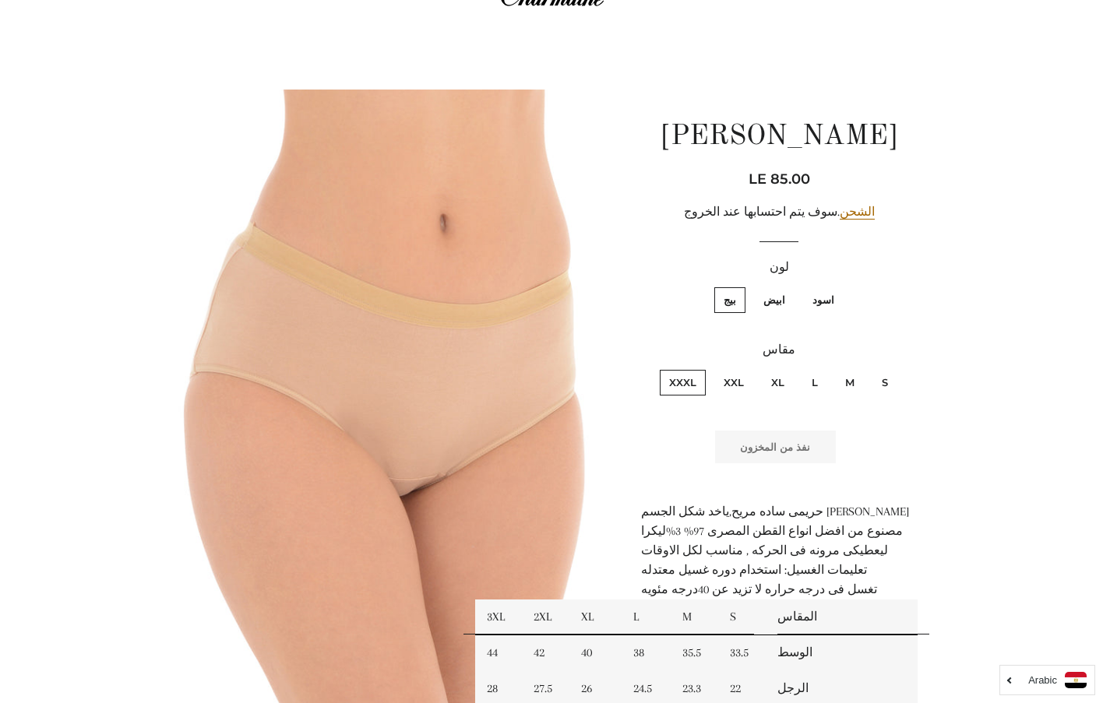
click at [779, 302] on label "ابيض" at bounding box center [774, 300] width 40 height 26
click at [789, 286] on input "ابيض" at bounding box center [789, 285] width 1 height 1
radio input "true"
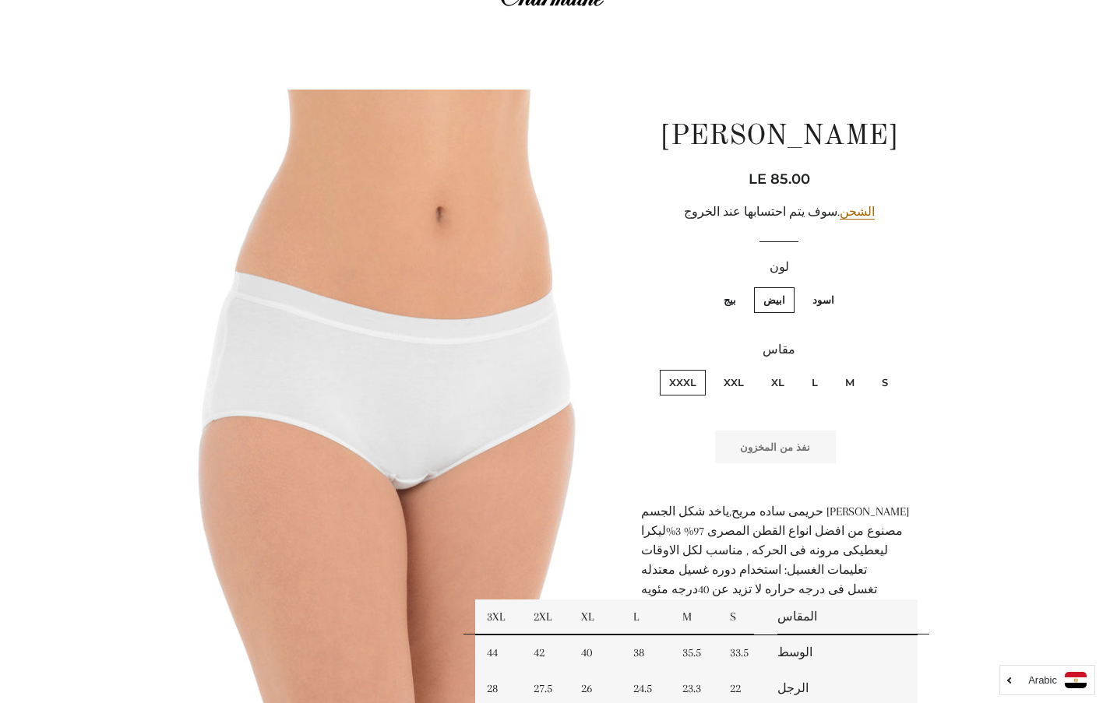
click at [822, 300] on label "اسود" at bounding box center [823, 300] width 40 height 26
click at [838, 286] on input "اسود" at bounding box center [838, 285] width 1 height 1
radio input "true"
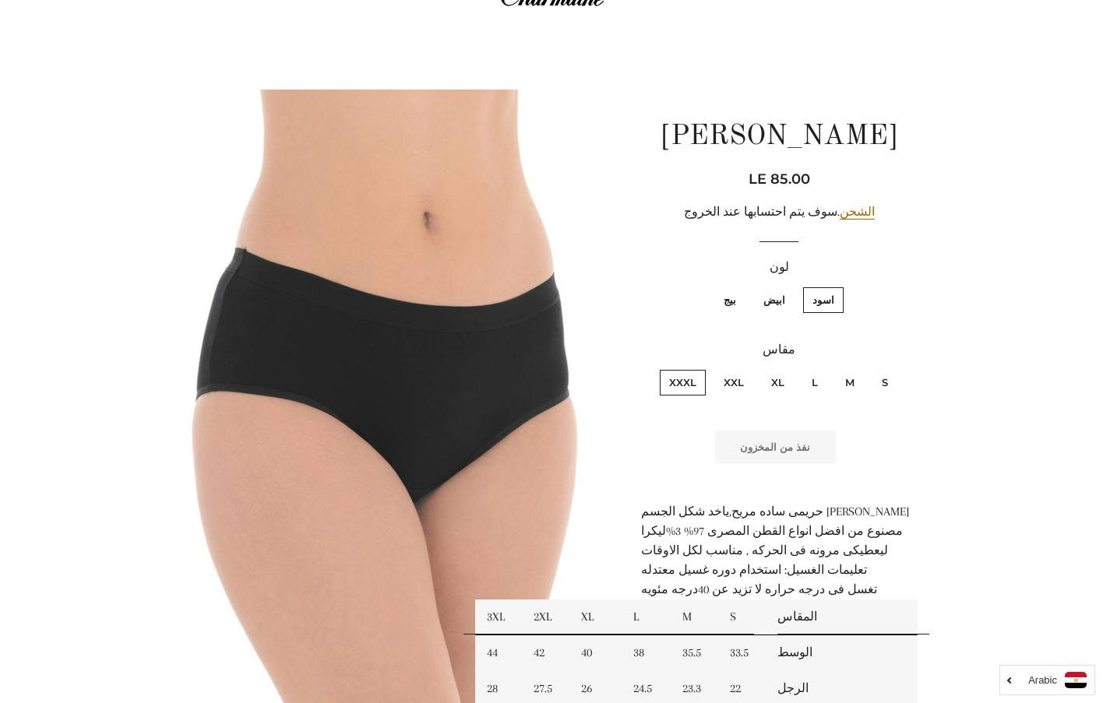
click at [726, 383] on label "XXL" at bounding box center [733, 383] width 39 height 26
click at [747, 368] on input "XXL" at bounding box center [747, 368] width 1 height 1
radio input "true"
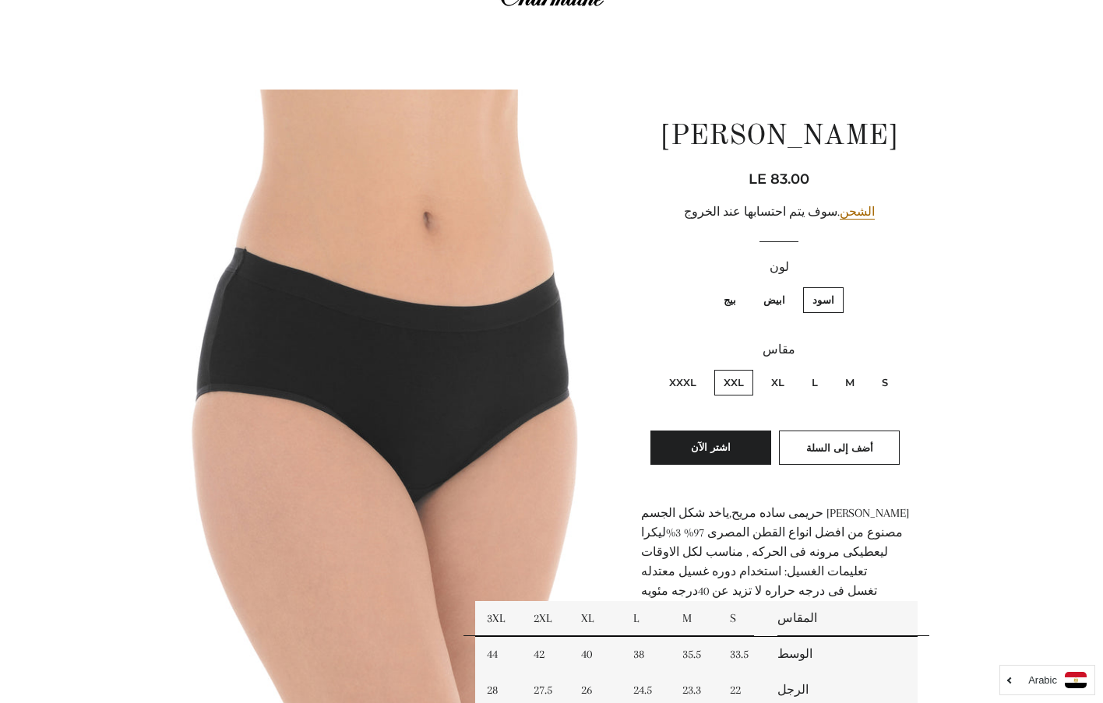
click at [677, 385] on label "XXXL" at bounding box center [682, 383] width 46 height 26
click at [700, 368] on input "XXXL" at bounding box center [700, 368] width 1 height 1
radio input "true"
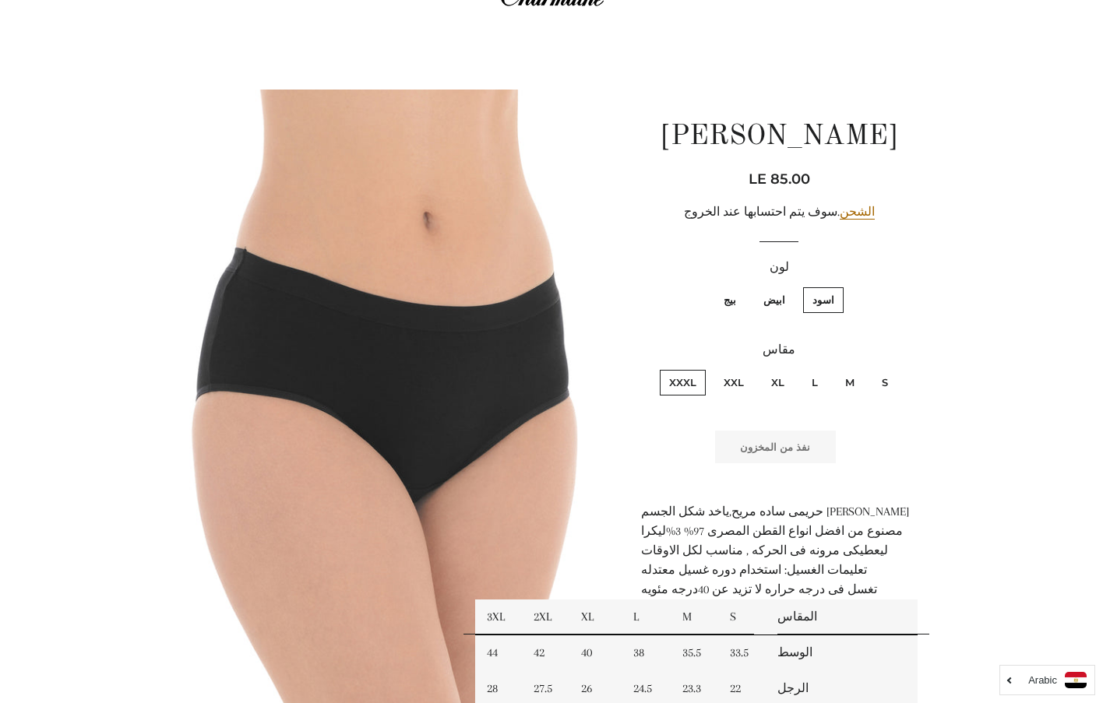
click at [773, 302] on label "ابيض" at bounding box center [774, 300] width 40 height 26
click at [789, 286] on input "ابيض" at bounding box center [789, 285] width 1 height 1
radio input "true"
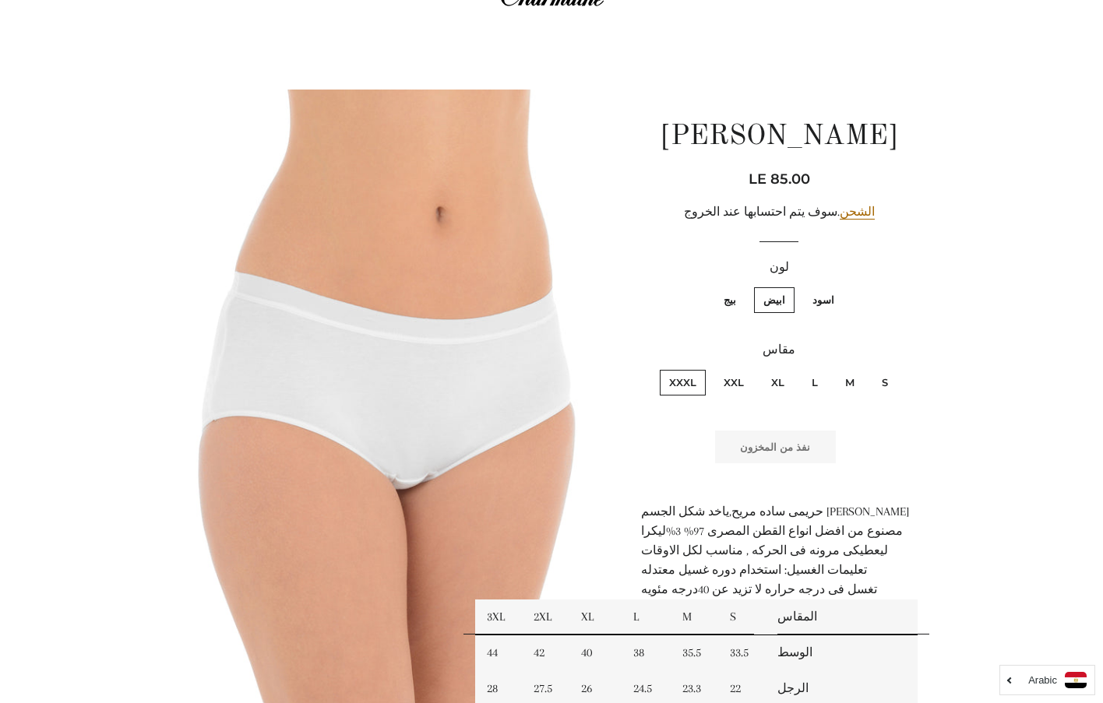
click at [721, 296] on label "بيج" at bounding box center [729, 300] width 31 height 26
click at [740, 286] on input "بيج" at bounding box center [740, 285] width 1 height 1
radio input "true"
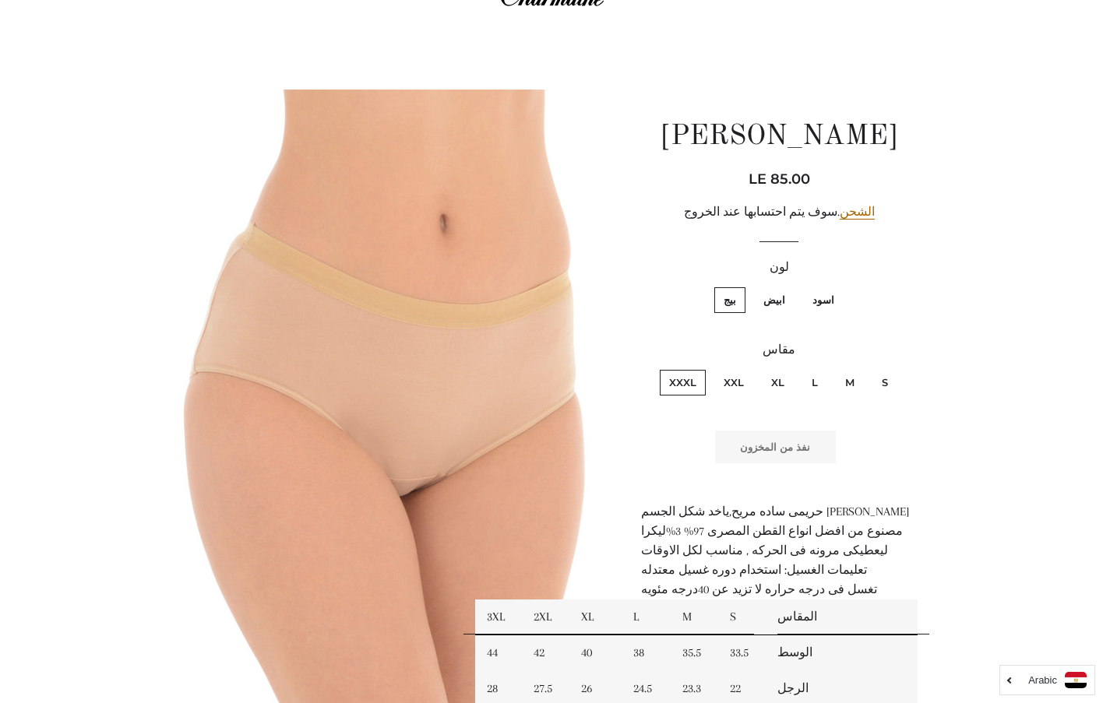
click at [824, 298] on label "اسود" at bounding box center [823, 300] width 40 height 26
click at [838, 286] on input "اسود" at bounding box center [838, 285] width 1 height 1
radio input "true"
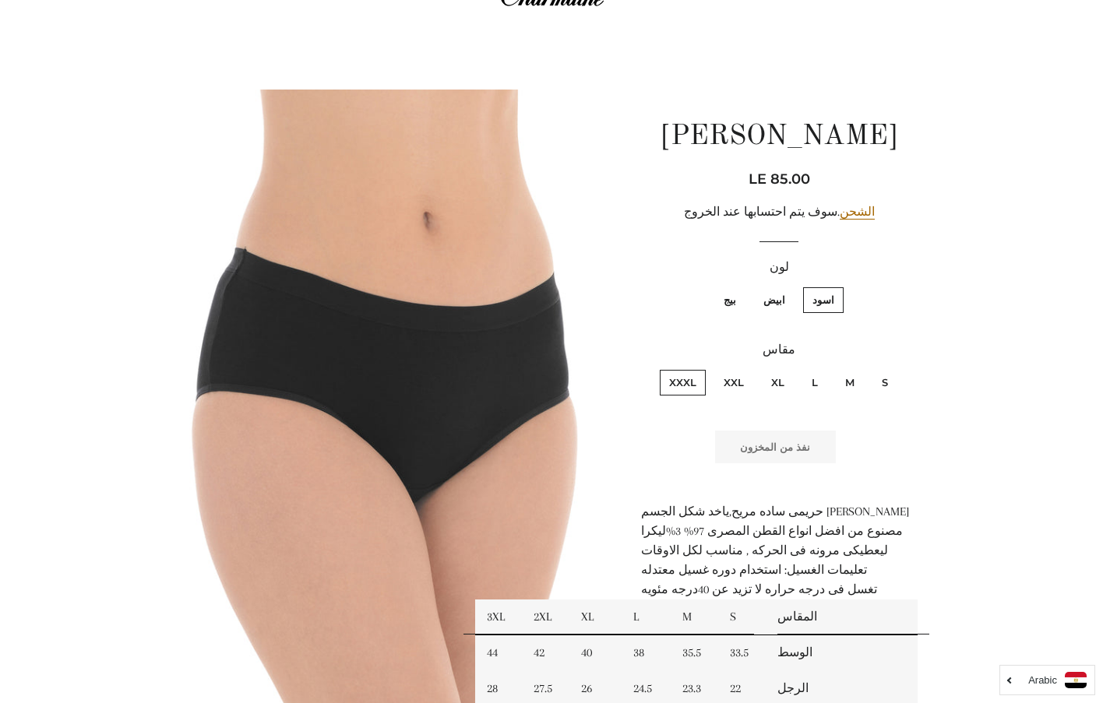
click at [741, 382] on label "XXL" at bounding box center [733, 383] width 39 height 26
click at [747, 368] on input "XXL" at bounding box center [747, 368] width 1 height 1
radio input "true"
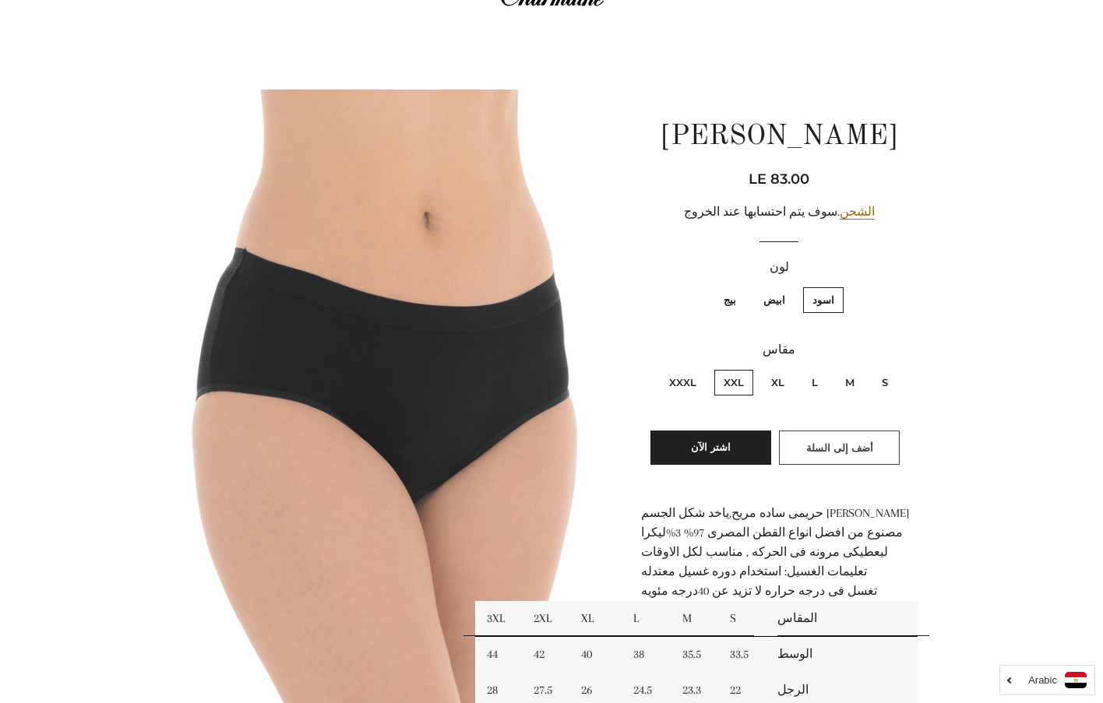
click at [816, 445] on span "أضف إلى السلة" at bounding box center [839, 447] width 67 height 12
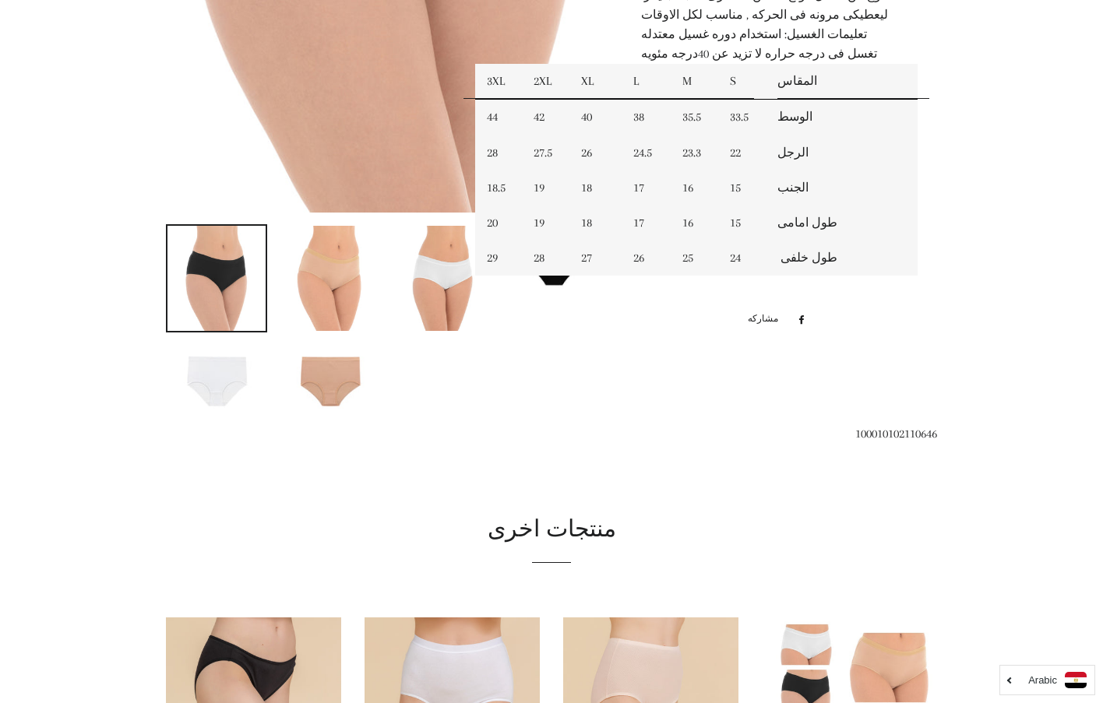
scroll to position [623, 0]
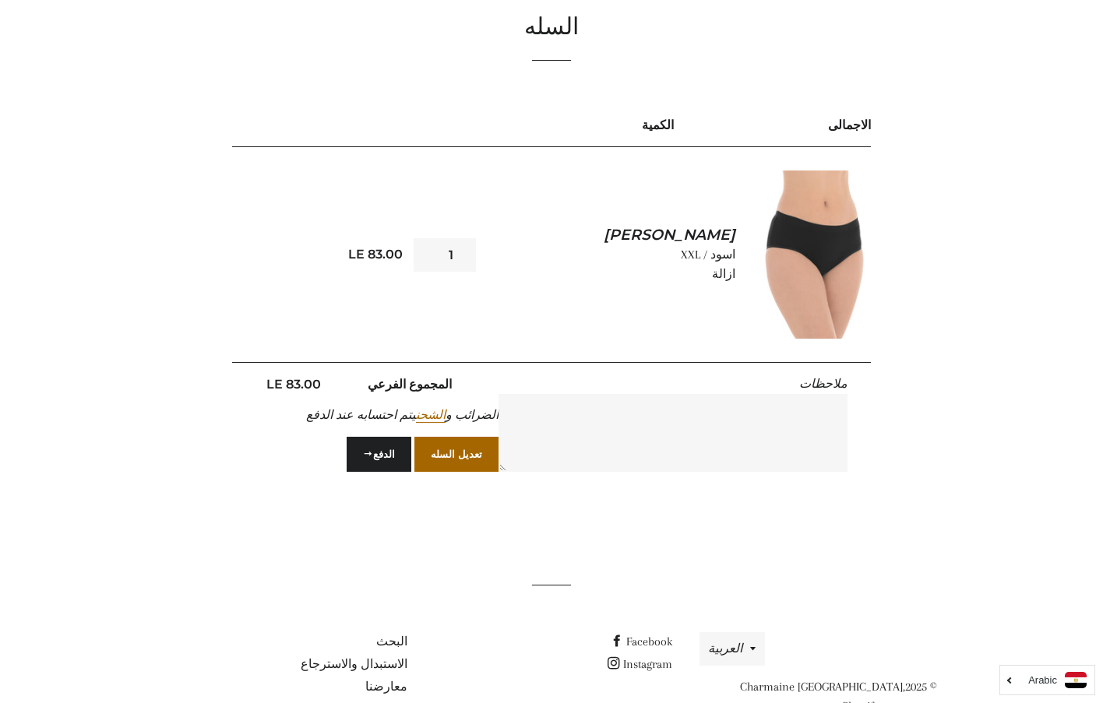
scroll to position [156, 0]
click at [430, 251] on input "2" at bounding box center [444, 254] width 62 height 33
type input "3"
click at [430, 251] on input "3" at bounding box center [444, 254] width 62 height 33
click at [153, 206] on div "السله الكمية الاجمالى ميدى سليب ليكرا اسود / XXL ازالة 3" at bounding box center [539, 259] width 794 height 494
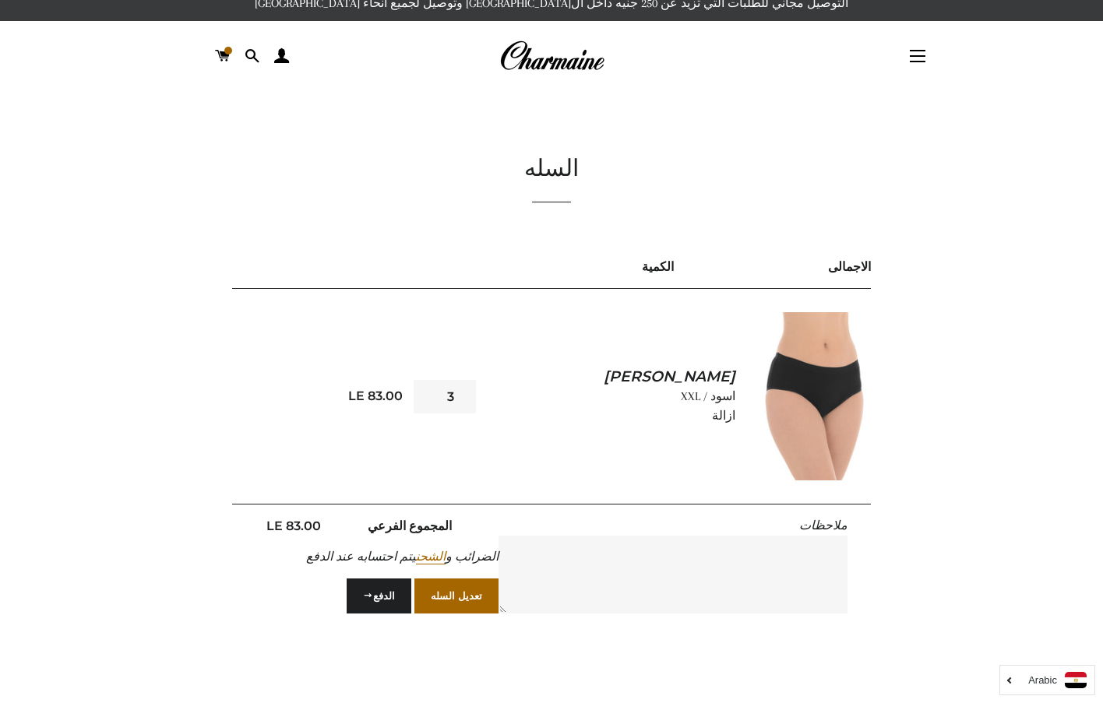
scroll to position [0, 0]
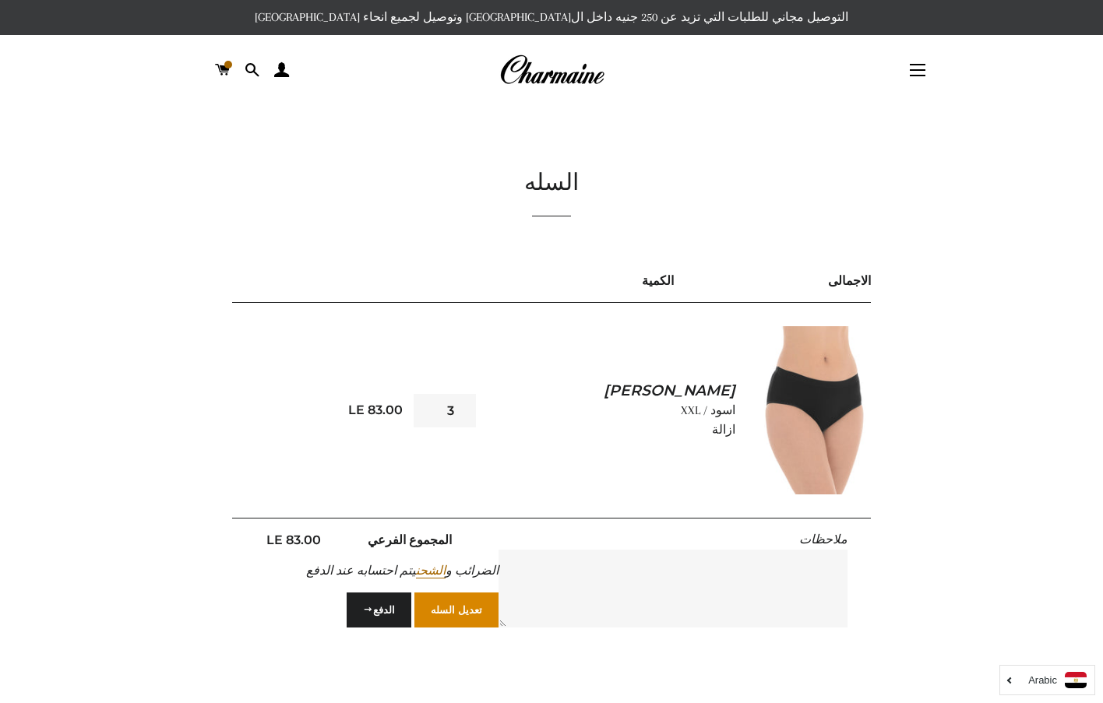
click at [474, 622] on button "تعديل السله" at bounding box center [456, 610] width 84 height 34
click at [914, 70] on span "button" at bounding box center [917, 70] width 16 height 2
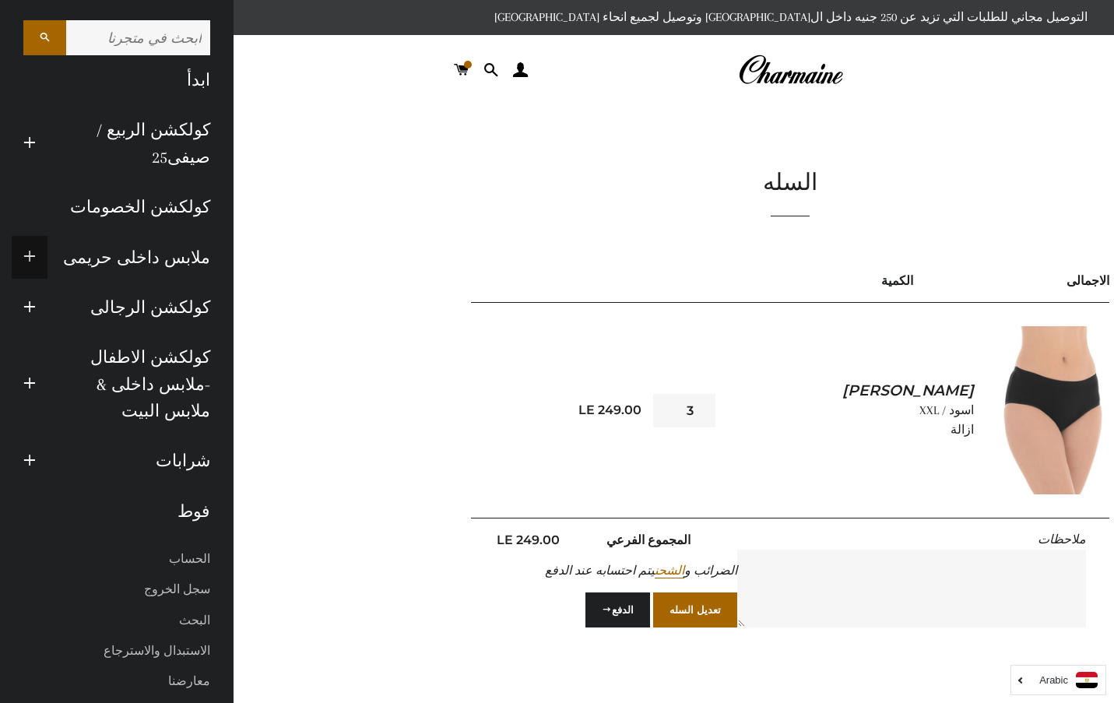
click at [27, 248] on span "button" at bounding box center [29, 257] width 12 height 19
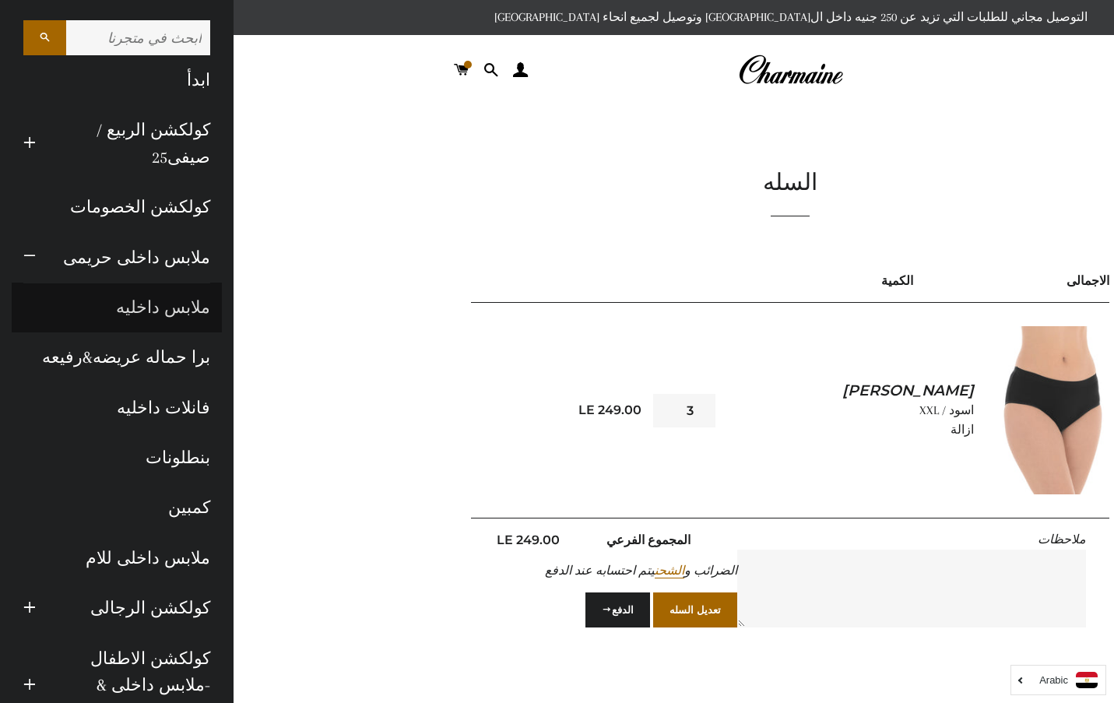
click at [193, 301] on link "ملابس داخليه" at bounding box center [117, 308] width 210 height 50
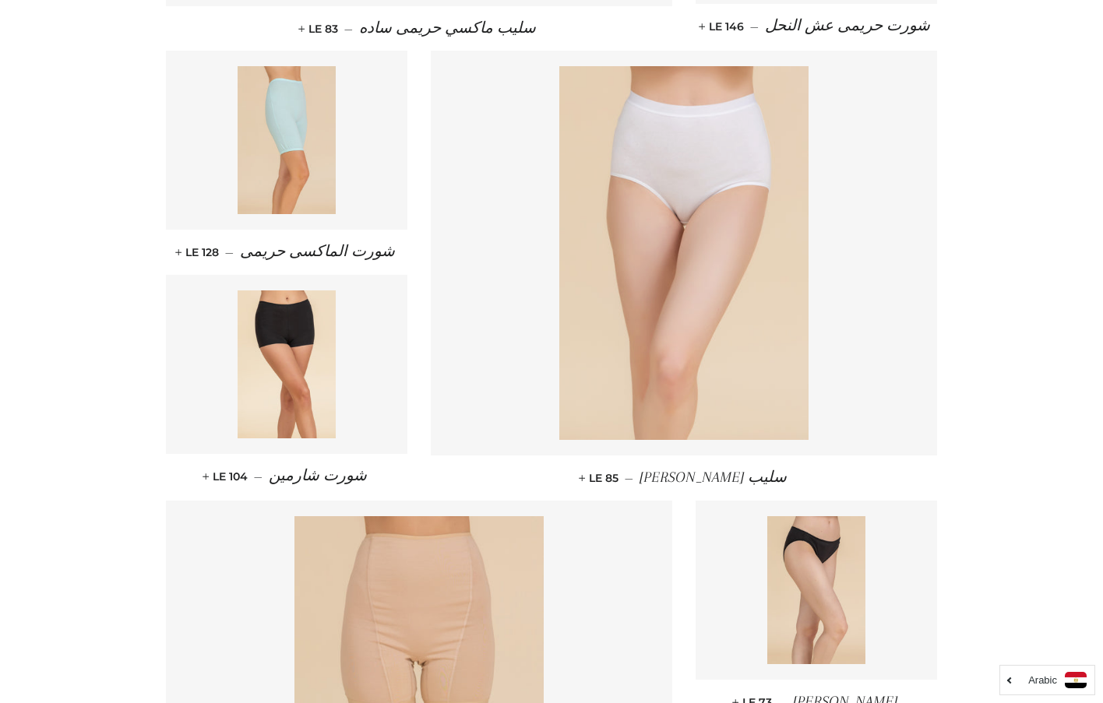
scroll to position [701, 0]
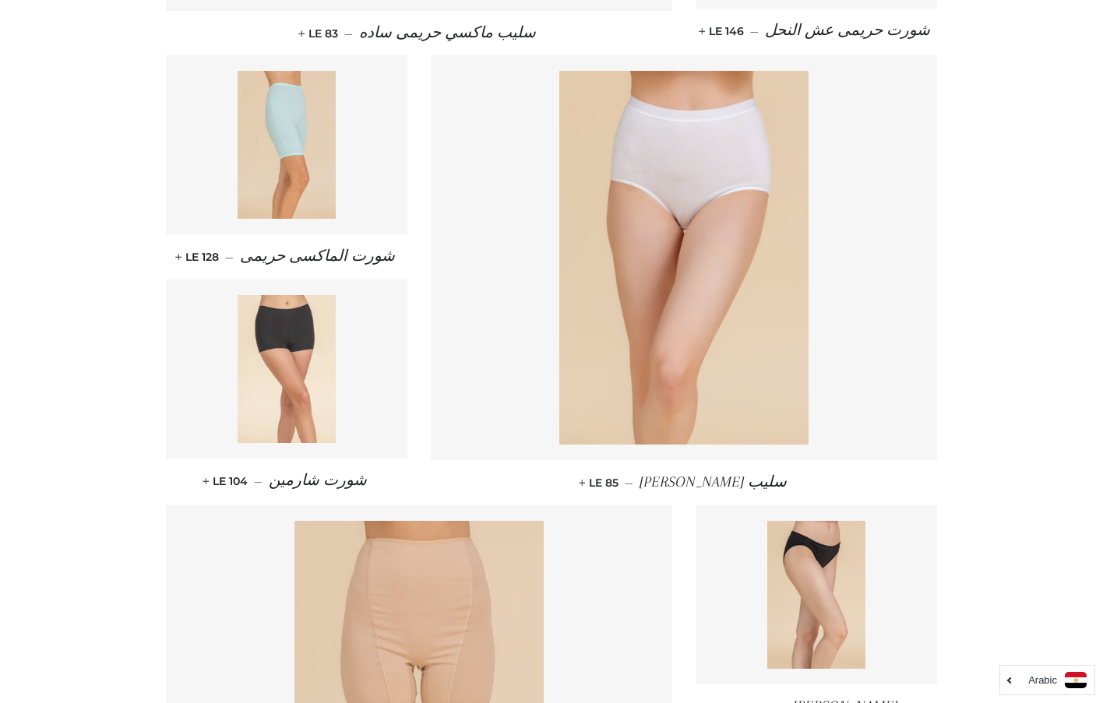
click at [285, 346] on img at bounding box center [286, 369] width 99 height 148
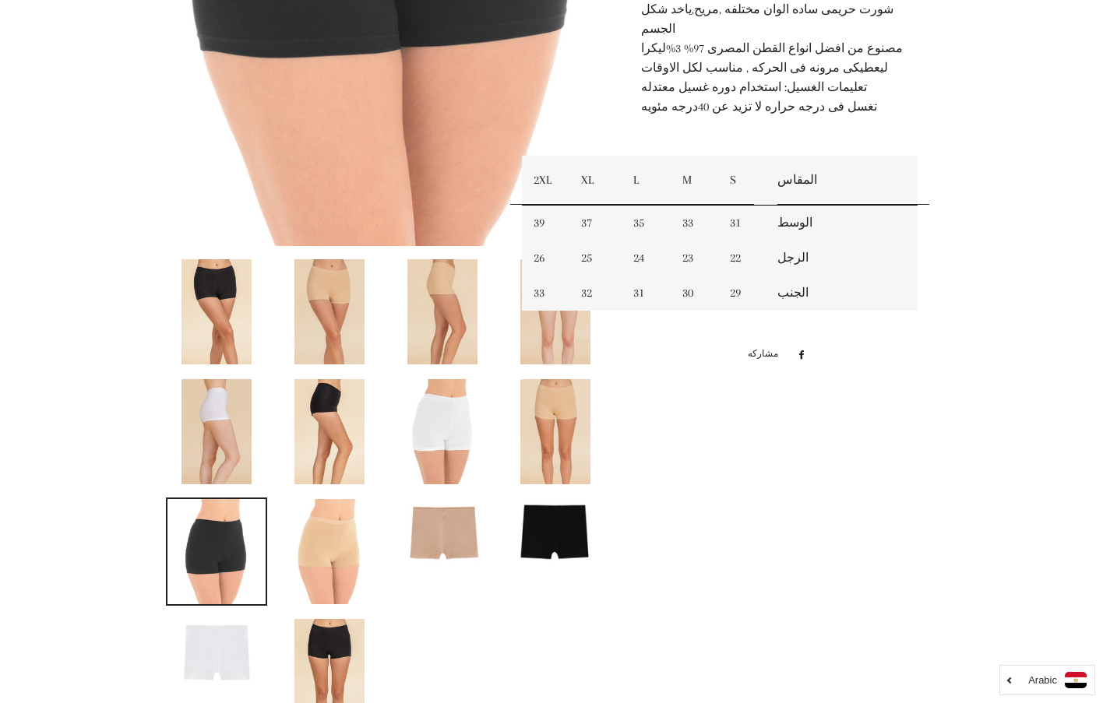
scroll to position [389, 0]
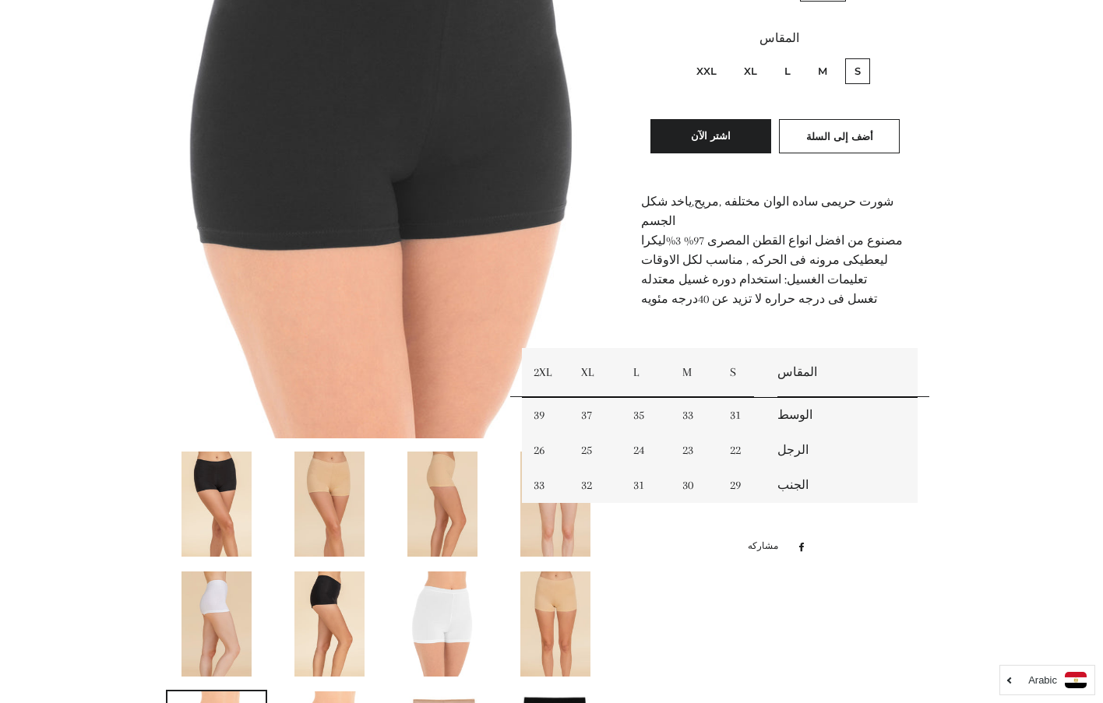
click at [718, 72] on label "XXL" at bounding box center [706, 71] width 39 height 26
click at [720, 57] on input "XXL" at bounding box center [720, 56] width 1 height 1
radio input "true"
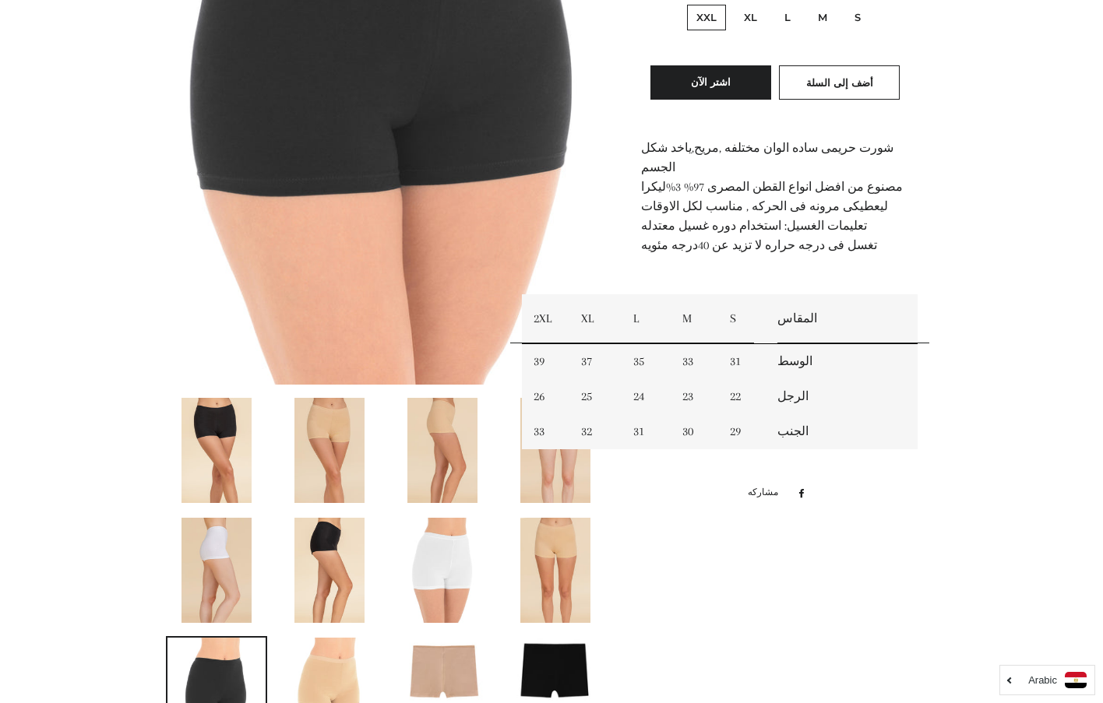
scroll to position [311, 0]
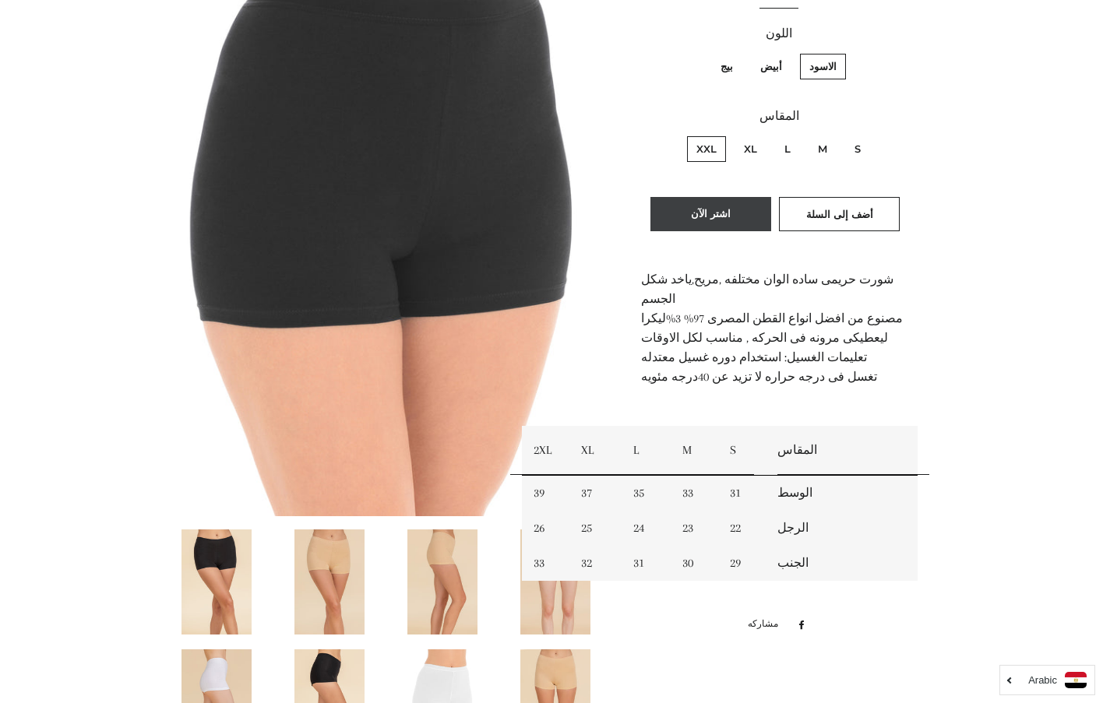
click at [716, 213] on button "اشتر الآن" at bounding box center [710, 214] width 121 height 34
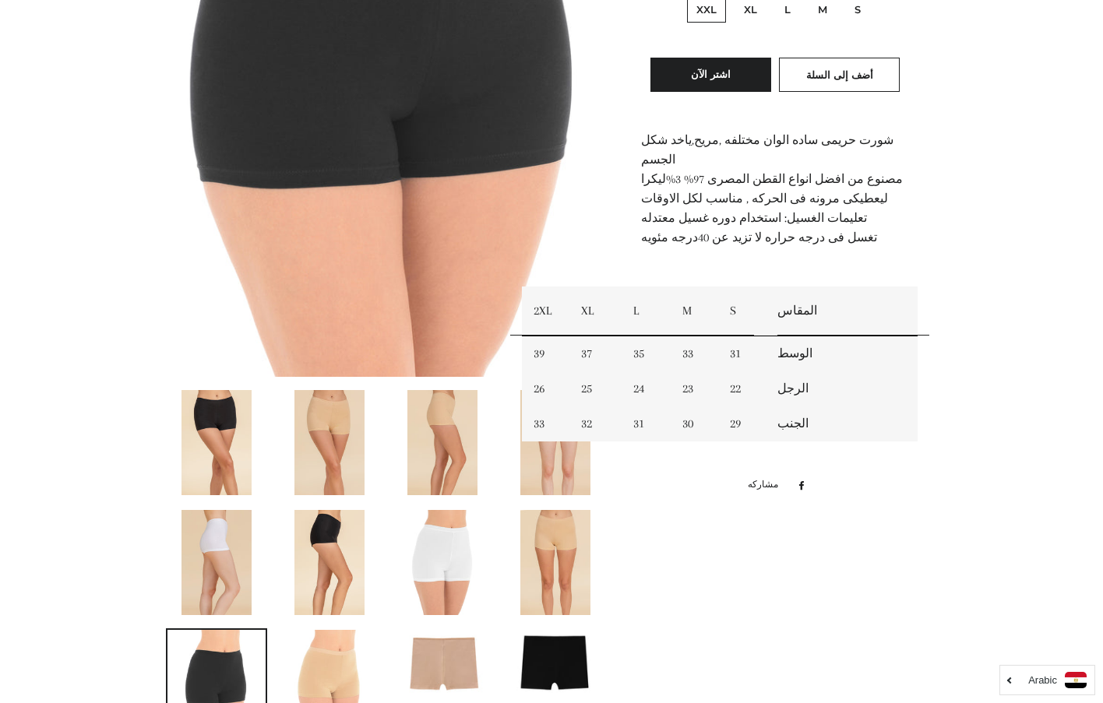
scroll to position [467, 0]
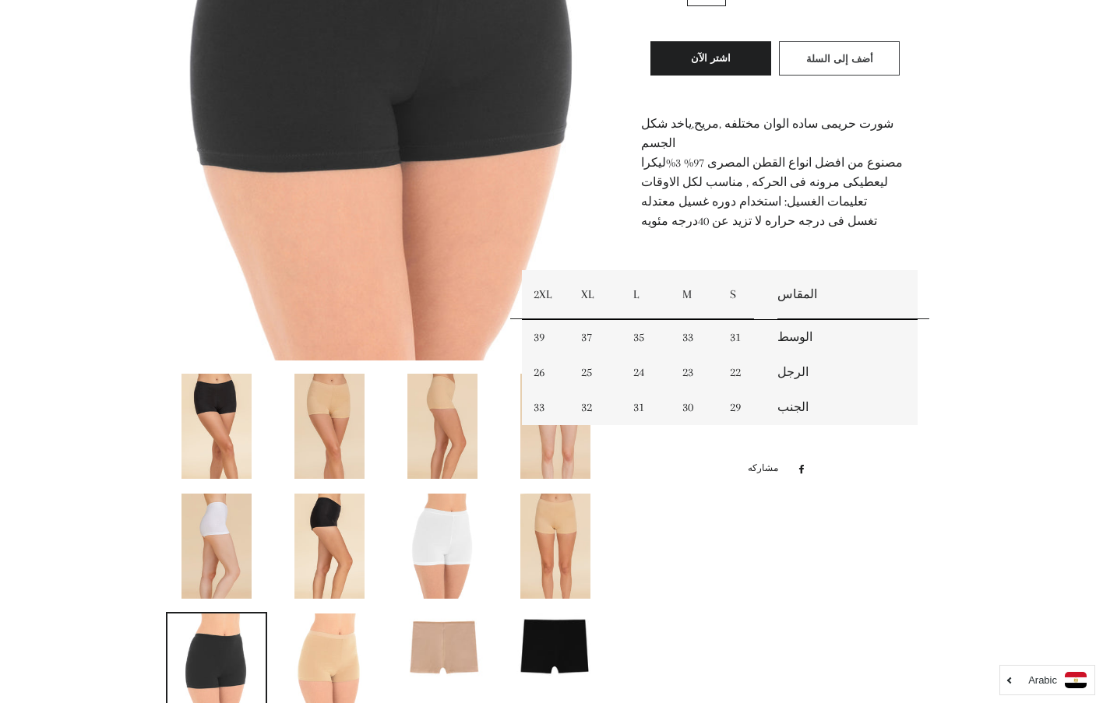
click at [867, 62] on span "أضف إلى السلة" at bounding box center [839, 58] width 67 height 12
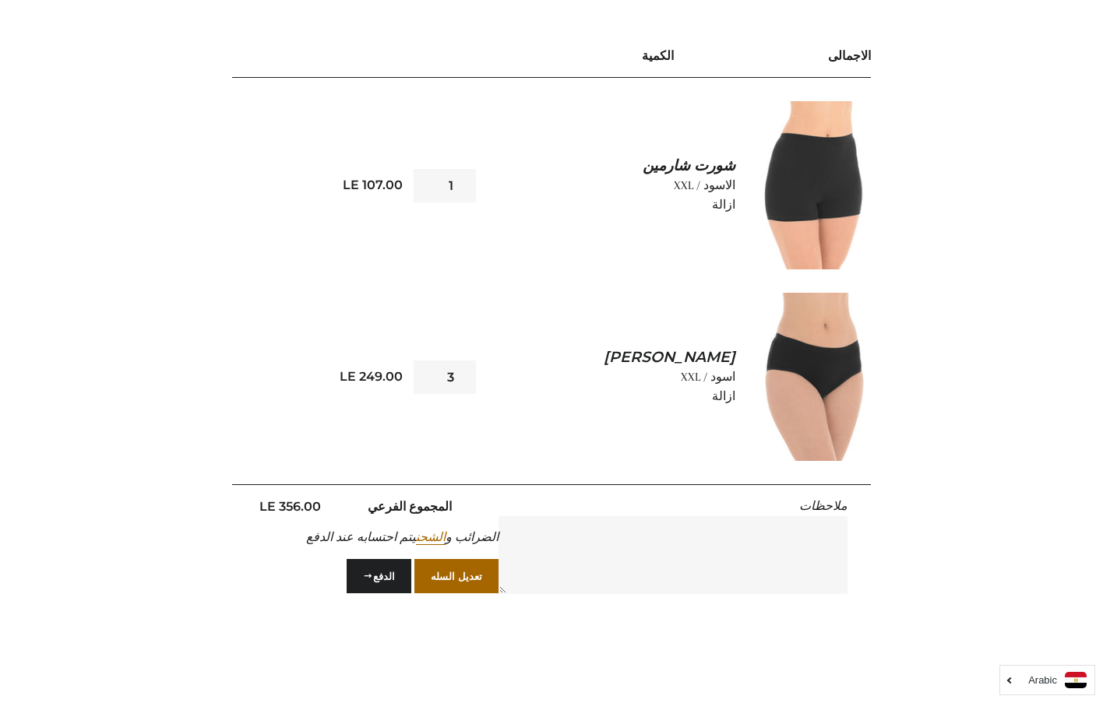
scroll to position [234, 0]
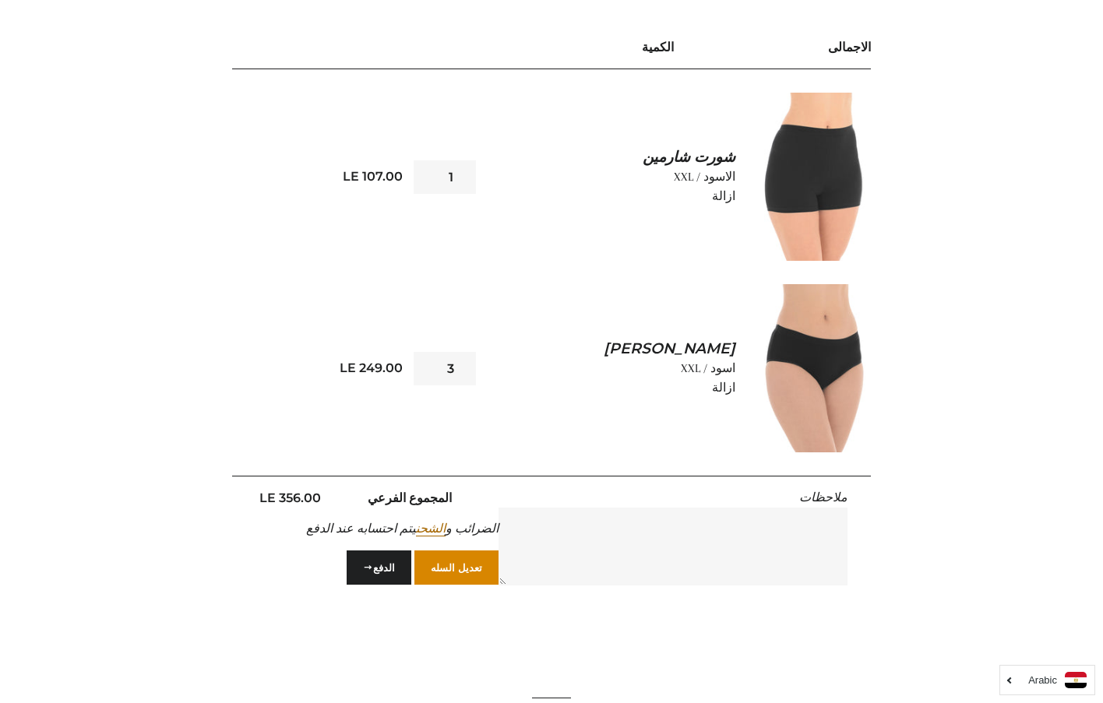
click at [460, 572] on button "تعديل السله" at bounding box center [456, 567] width 84 height 34
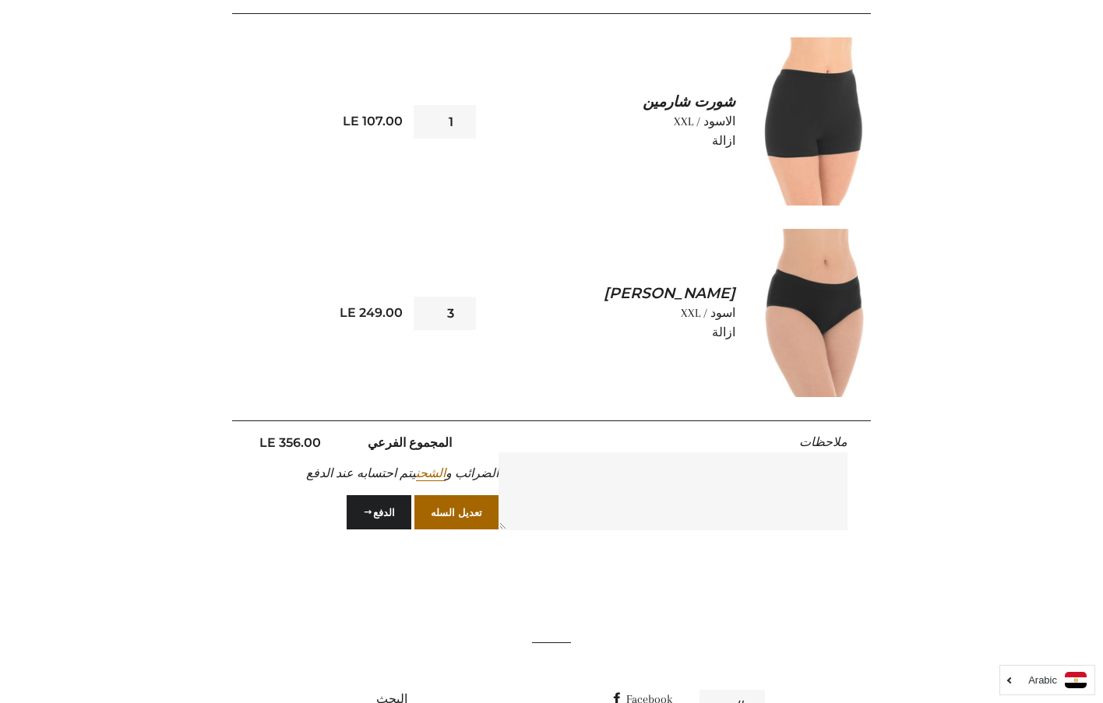
scroll to position [311, 0]
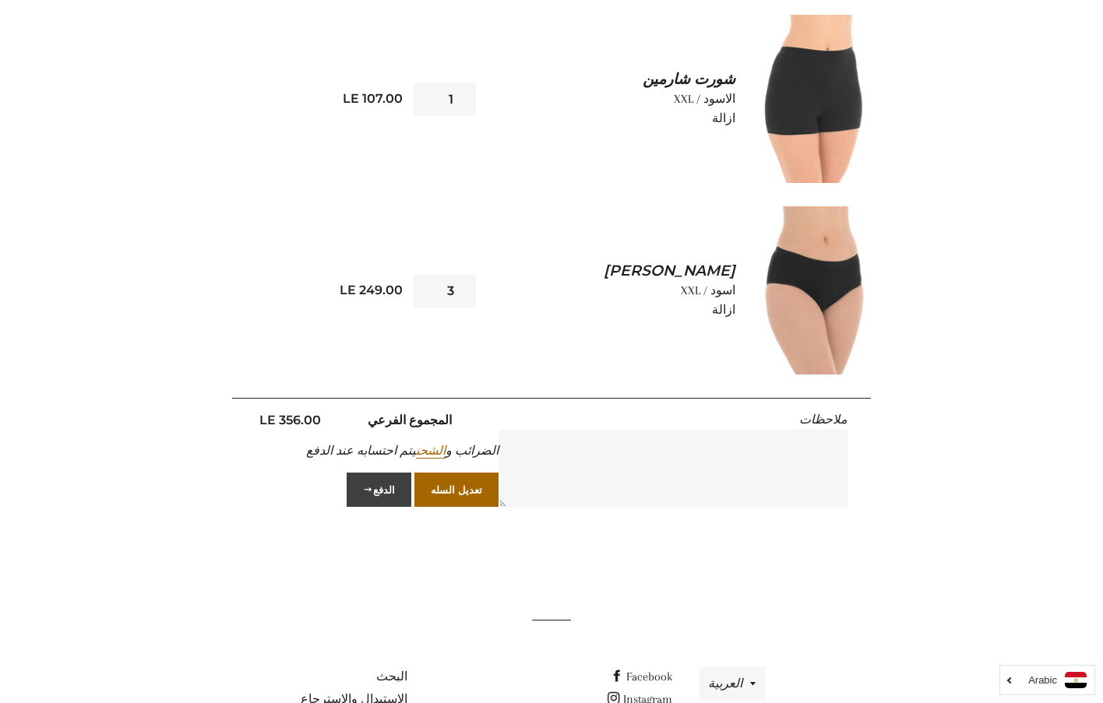
click at [378, 489] on button "الدفع" at bounding box center [378, 490] width 65 height 34
